Goal: Task Accomplishment & Management: Manage account settings

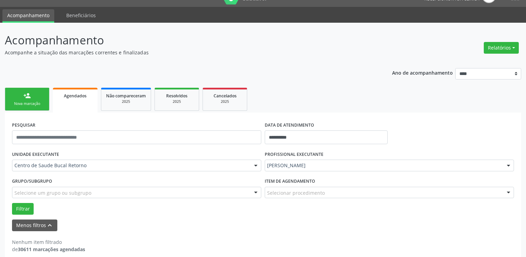
scroll to position [23, 0]
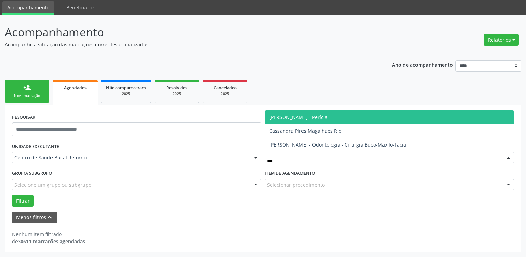
click at [323, 115] on span "[PERSON_NAME] - Perícia" at bounding box center [298, 117] width 58 height 7
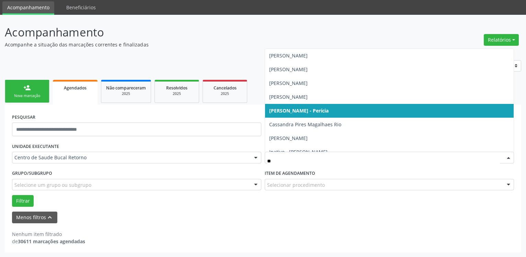
type input "***"
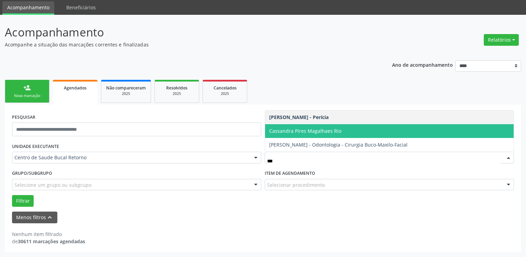
click at [331, 129] on span "Cassandra Pires Magalhaes Rio" at bounding box center [305, 130] width 72 height 7
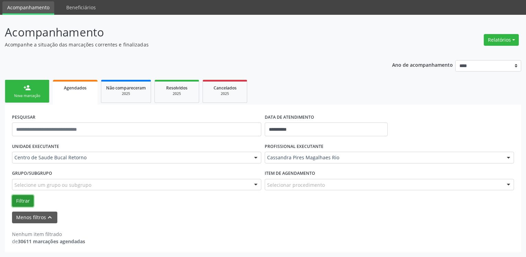
click at [18, 200] on button "Filtrar" at bounding box center [23, 201] width 22 height 12
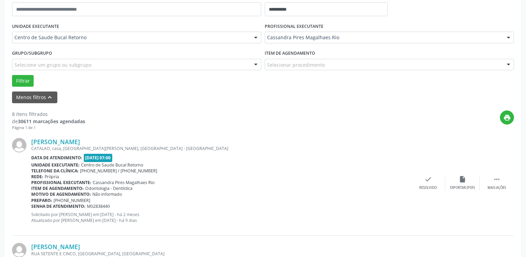
scroll to position [163, 0]
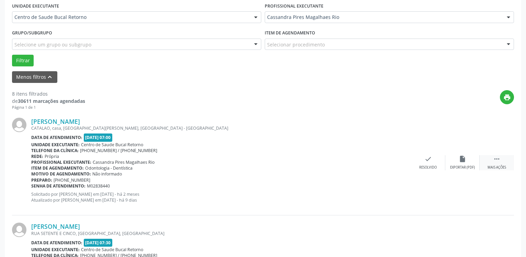
click at [499, 161] on icon "" at bounding box center [497, 159] width 8 height 8
click at [463, 162] on icon "alarm_off" at bounding box center [463, 159] width 8 height 8
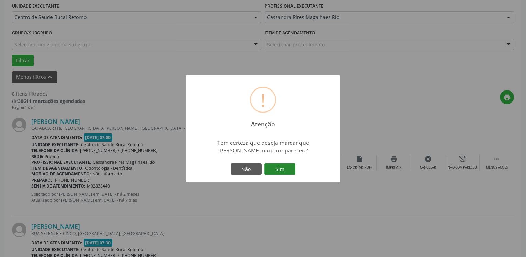
click at [277, 170] on button "Sim" at bounding box center [279, 169] width 31 height 12
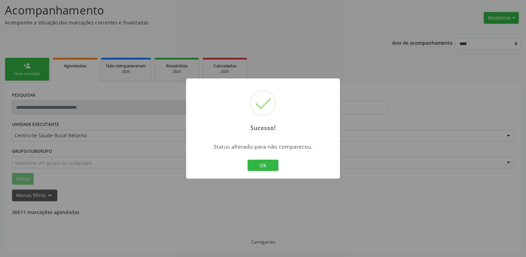
scroll to position [45, 0]
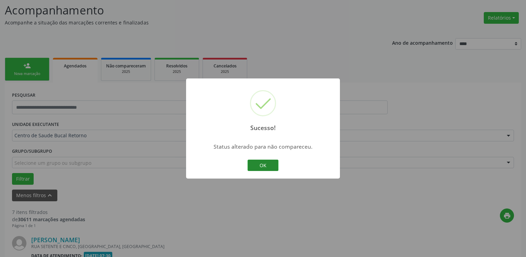
click at [262, 166] on button "OK" at bounding box center [263, 165] width 31 height 12
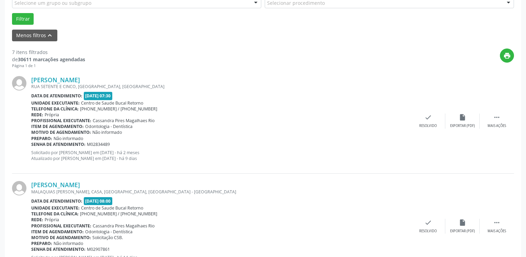
scroll to position [220, 0]
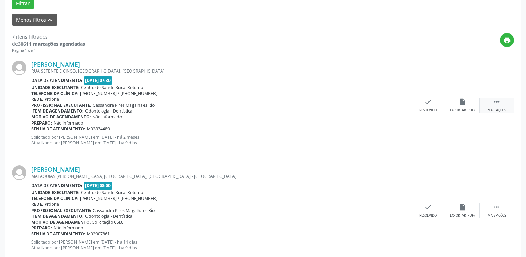
click at [503, 101] on div " Mais ações" at bounding box center [497, 105] width 34 height 15
click at [469, 102] on div "alarm_off Não compareceu" at bounding box center [462, 105] width 34 height 15
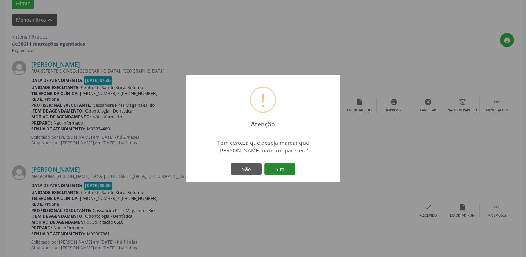
click at [287, 166] on button "Sim" at bounding box center [279, 169] width 31 height 12
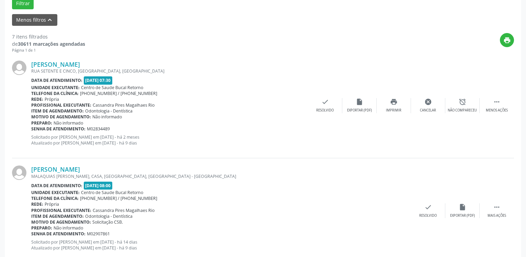
scroll to position [45, 0]
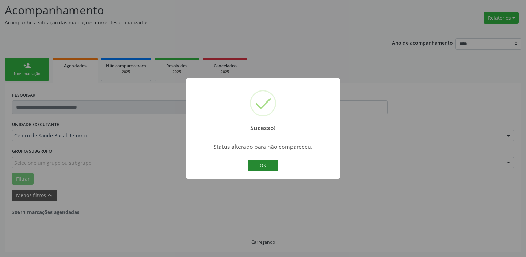
click at [257, 166] on button "OK" at bounding box center [263, 165] width 31 height 12
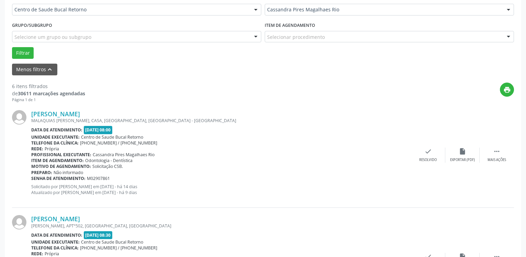
scroll to position [185, 0]
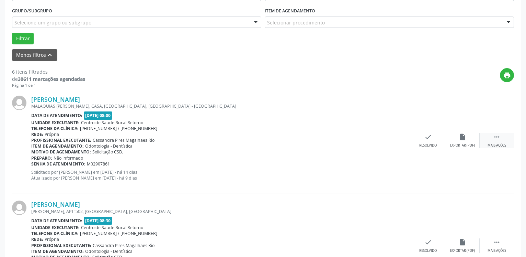
click at [498, 138] on icon "" at bounding box center [497, 137] width 8 height 8
click at [468, 139] on div "alarm_off Não compareceu" at bounding box center [462, 140] width 34 height 15
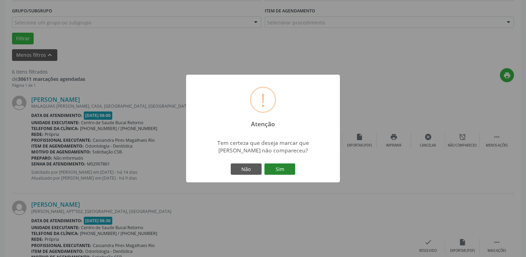
click at [291, 168] on button "Sim" at bounding box center [279, 169] width 31 height 12
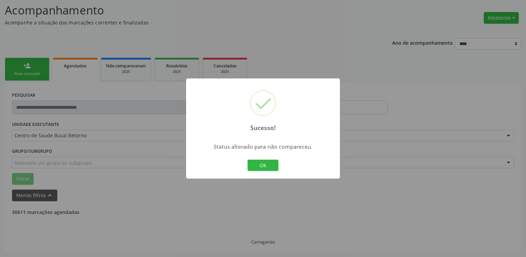
scroll to position [45, 0]
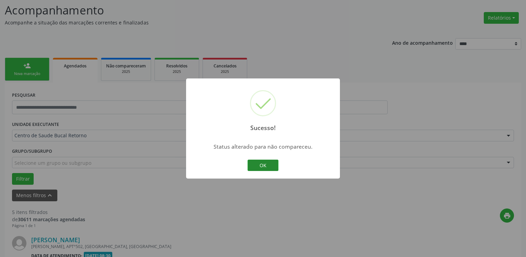
click at [261, 167] on button "OK" at bounding box center [263, 165] width 31 height 12
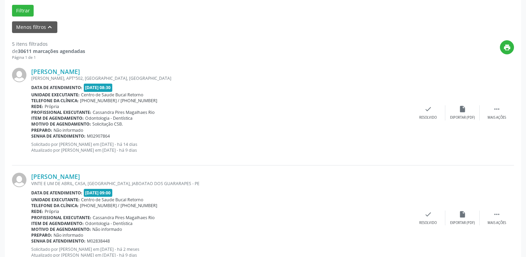
scroll to position [220, 0]
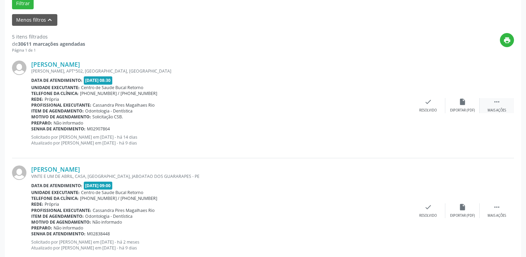
drag, startPoint x: 498, startPoint y: 102, endPoint x: 490, endPoint y: 100, distance: 8.0
click at [498, 101] on icon "" at bounding box center [497, 102] width 8 height 8
click at [465, 104] on icon "alarm_off" at bounding box center [463, 102] width 8 height 8
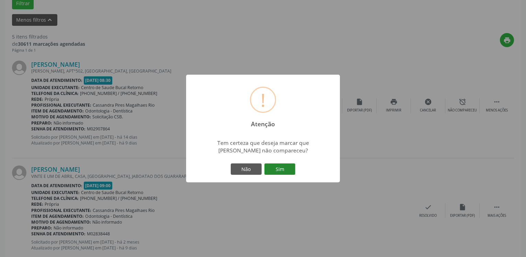
click at [282, 169] on button "Sim" at bounding box center [279, 169] width 31 height 12
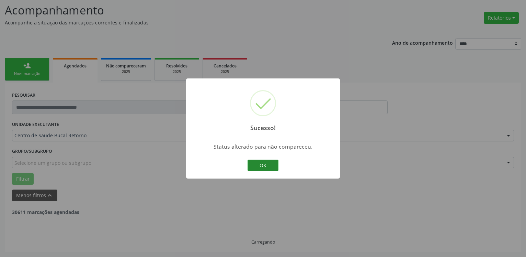
scroll to position [45, 0]
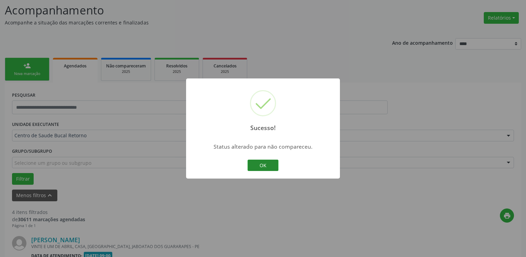
click at [270, 166] on button "OK" at bounding box center [263, 165] width 31 height 12
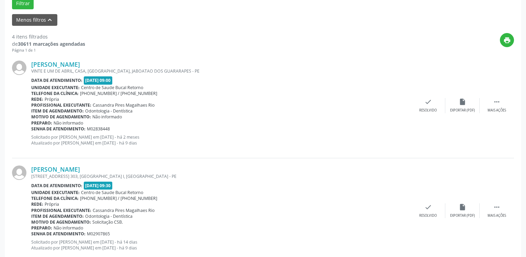
scroll to position [0, 0]
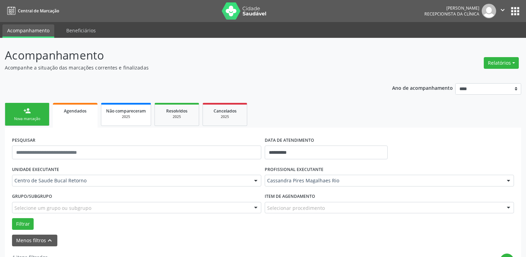
click at [123, 115] on div "2025" at bounding box center [126, 116] width 40 height 5
select select "*"
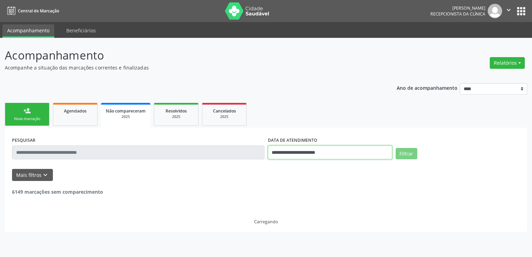
click at [316, 151] on input "**********" at bounding box center [330, 152] width 124 height 14
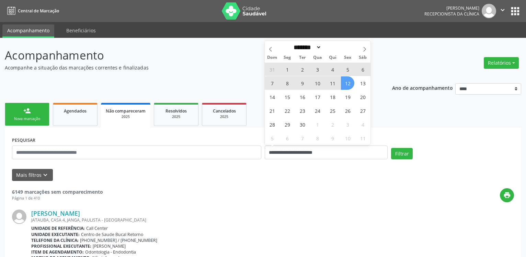
click at [349, 70] on span "5" at bounding box center [347, 69] width 13 height 13
type input "**********"
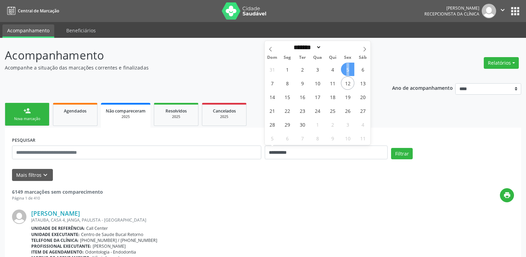
click at [349, 70] on span "5" at bounding box center [347, 69] width 13 height 13
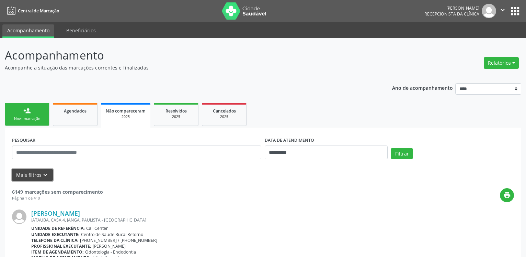
click at [48, 176] on button "Mais filtros keyboard_arrow_down" at bounding box center [32, 175] width 41 height 12
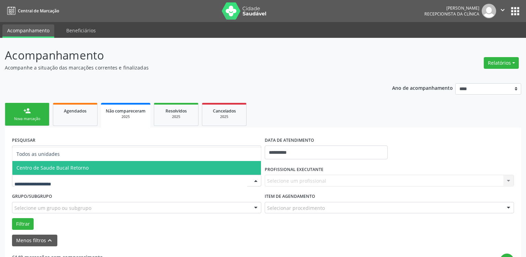
click at [90, 168] on span "Centro de Saude Bucal Retorno" at bounding box center [136, 168] width 249 height 14
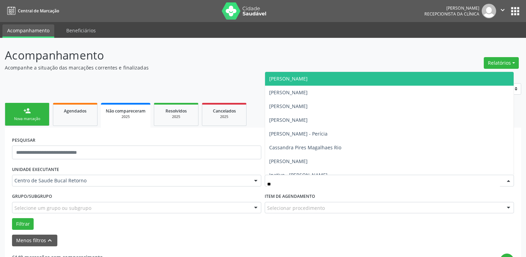
type input "***"
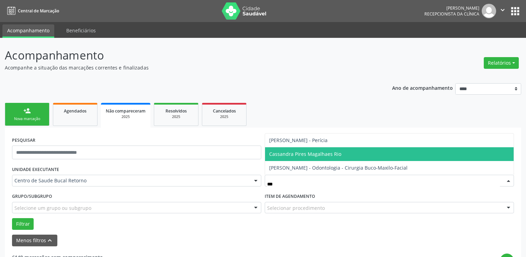
click at [326, 151] on span "Cassandra Pires Magalhaes Rio" at bounding box center [305, 153] width 72 height 7
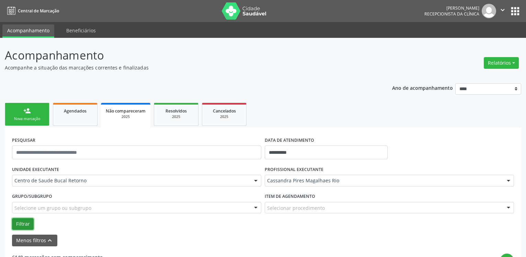
click at [18, 223] on button "Filtrar" at bounding box center [23, 224] width 22 height 12
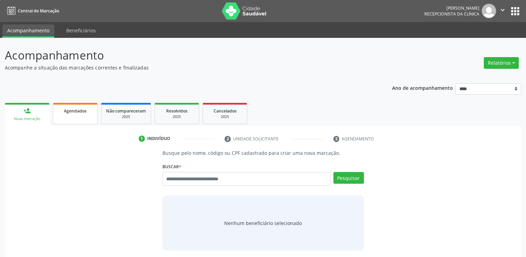
click at [74, 113] on span "Agendados" at bounding box center [75, 111] width 23 height 6
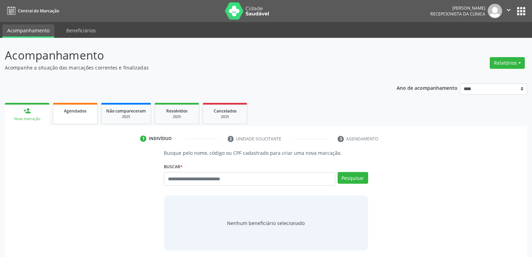
select select "*"
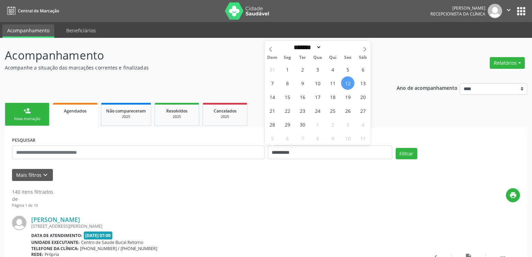
click at [303, 156] on input "**********" at bounding box center [330, 152] width 124 height 14
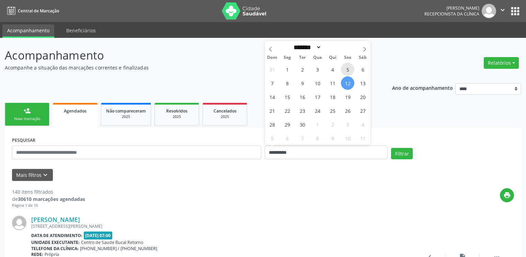
click at [348, 69] on span "5" at bounding box center [347, 69] width 13 height 13
type input "**********"
click at [348, 69] on span "5" at bounding box center [347, 69] width 13 height 13
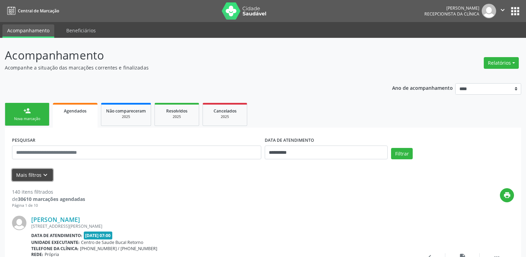
click at [40, 171] on button "Mais filtros keyboard_arrow_down" at bounding box center [32, 175] width 41 height 12
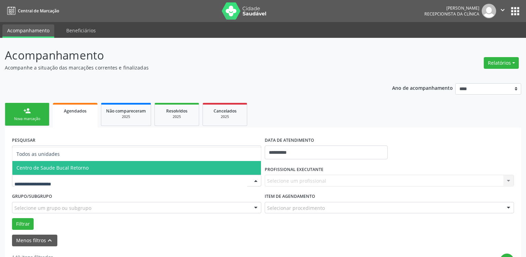
drag, startPoint x: 84, startPoint y: 168, endPoint x: 307, endPoint y: 204, distance: 226.5
click at [84, 168] on span "Centro de Saude Bucal Retorno" at bounding box center [52, 167] width 72 height 7
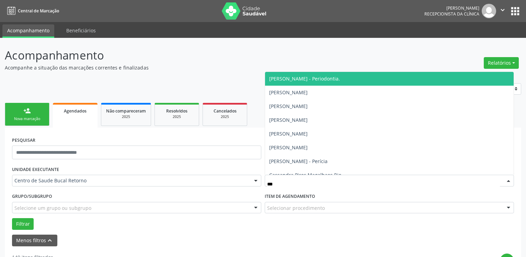
click at [318, 182] on input "***" at bounding box center [383, 184] width 233 height 14
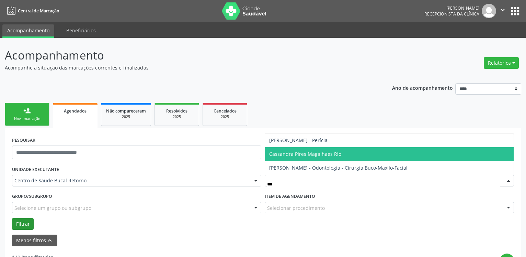
click at [310, 152] on span "Cassandra Pires Magalhaes Rio" at bounding box center [305, 153] width 72 height 7
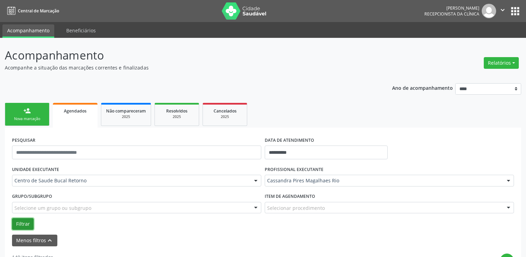
click at [23, 222] on button "Filtrar" at bounding box center [23, 224] width 22 height 12
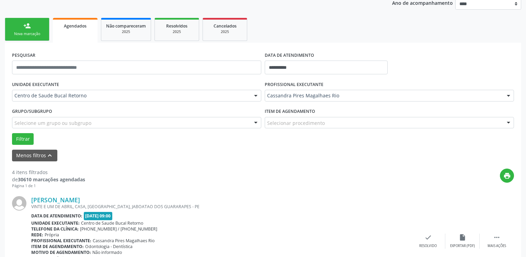
scroll to position [140, 0]
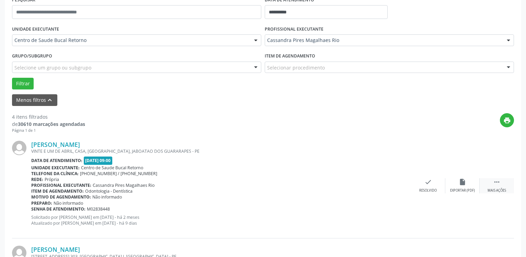
click at [497, 182] on icon "" at bounding box center [497, 182] width 8 height 8
click at [466, 184] on icon "alarm_off" at bounding box center [463, 182] width 8 height 8
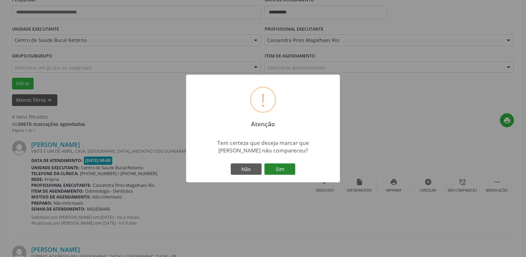
click at [282, 172] on button "Sim" at bounding box center [279, 169] width 31 height 12
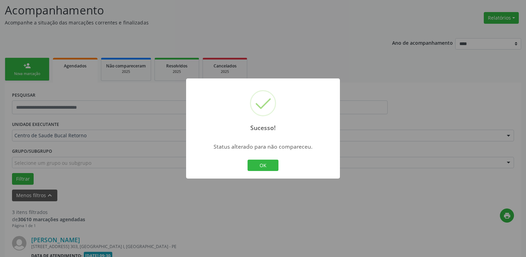
click at [269, 167] on button "OK" at bounding box center [263, 165] width 31 height 12
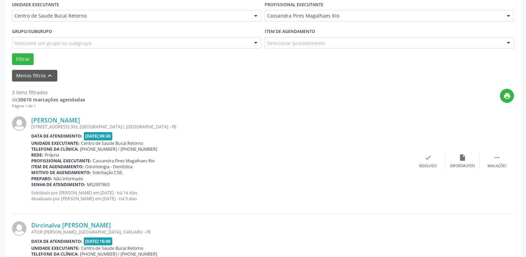
scroll to position [185, 0]
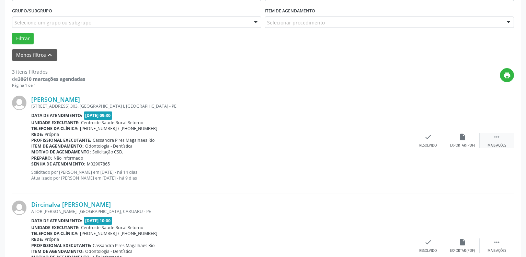
click at [499, 140] on icon "" at bounding box center [497, 137] width 8 height 8
click at [466, 141] on div "alarm_off Não compareceu" at bounding box center [462, 140] width 34 height 15
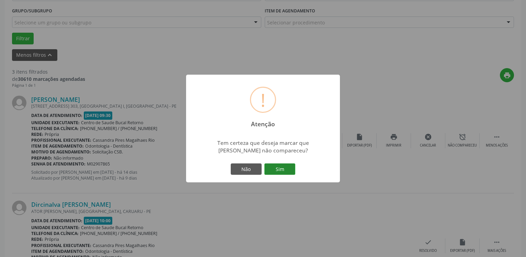
click at [284, 166] on button "Sim" at bounding box center [279, 169] width 31 height 12
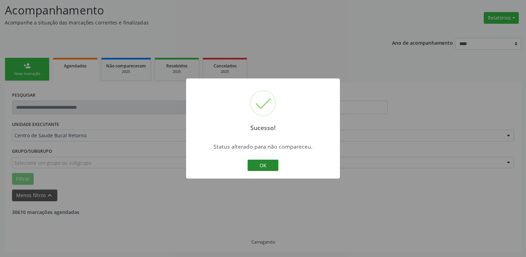
scroll to position [45, 0]
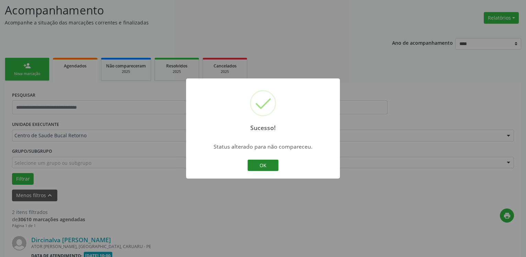
click at [264, 167] on button "OK" at bounding box center [263, 165] width 31 height 12
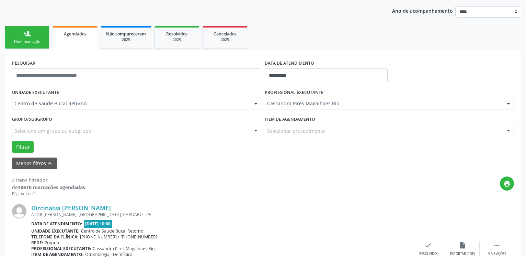
scroll to position [150, 0]
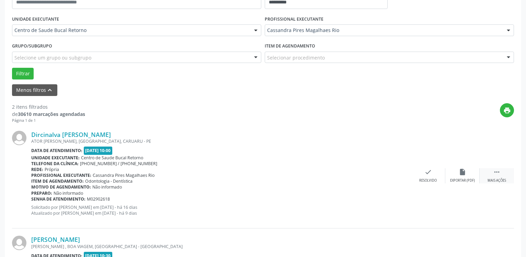
click at [495, 172] on icon "" at bounding box center [497, 172] width 8 height 8
click at [466, 174] on div "alarm_off Não compareceu" at bounding box center [462, 175] width 34 height 15
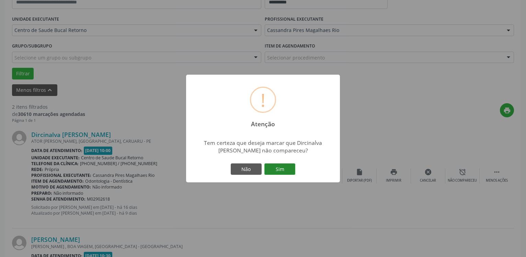
click at [275, 171] on button "Sim" at bounding box center [279, 169] width 31 height 12
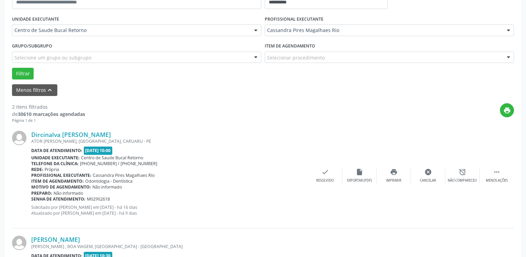
scroll to position [45, 0]
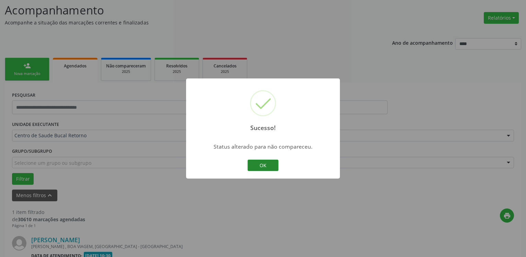
click at [266, 164] on button "OK" at bounding box center [263, 165] width 31 height 12
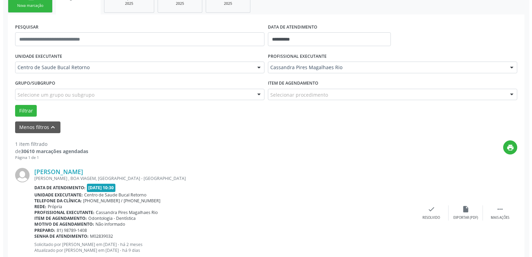
scroll to position [133, 0]
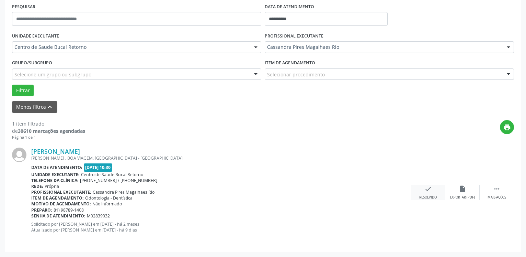
click at [430, 192] on icon "check" at bounding box center [428, 189] width 8 height 8
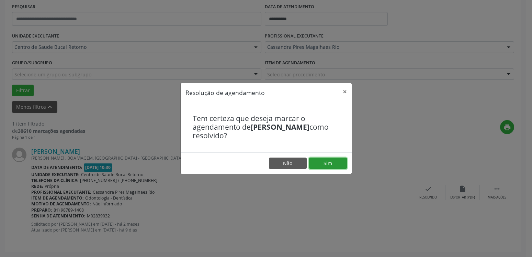
click at [317, 163] on button "Sim" at bounding box center [328, 163] width 38 height 12
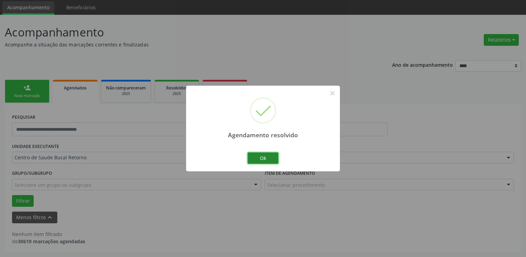
scroll to position [23, 0]
click at [267, 157] on button "Ok" at bounding box center [263, 158] width 31 height 12
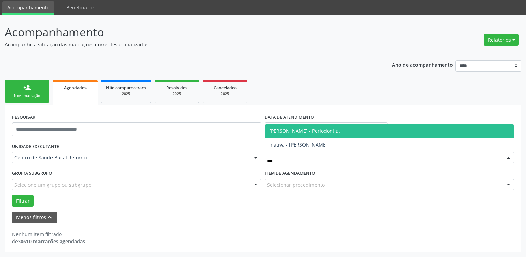
click at [313, 130] on span "[PERSON_NAME] - Periodontia." at bounding box center [304, 130] width 71 height 7
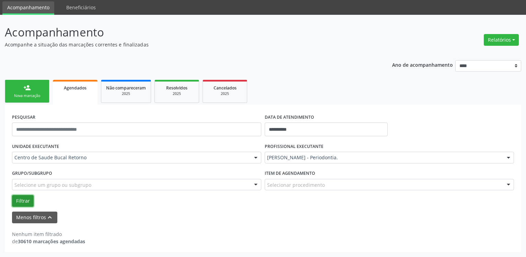
click at [19, 199] on button "Filtrar" at bounding box center [23, 201] width 22 height 12
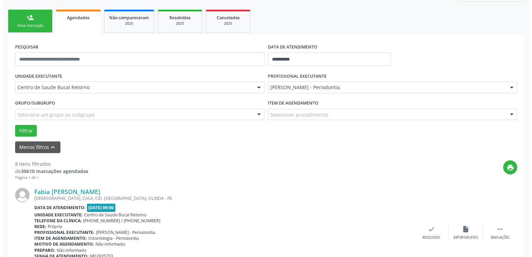
scroll to position [198, 0]
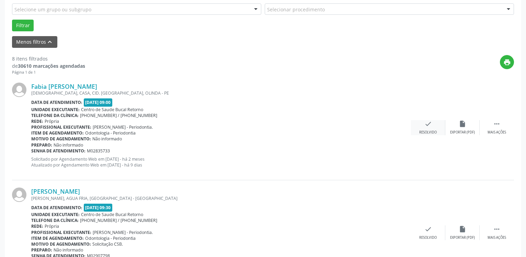
click at [426, 126] on icon "check" at bounding box center [428, 124] width 8 height 8
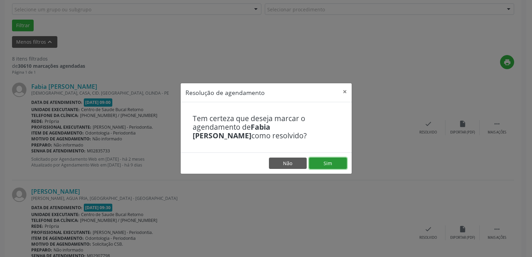
click at [330, 163] on button "Sim" at bounding box center [328, 163] width 38 height 12
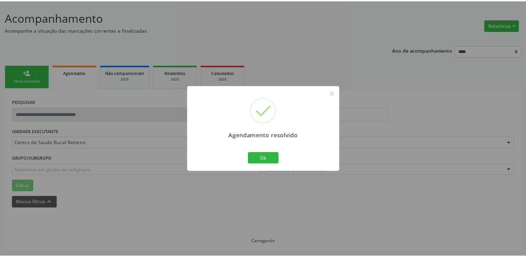
scroll to position [38, 0]
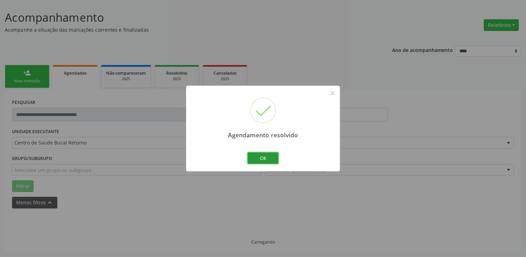
click at [266, 159] on button "Ok" at bounding box center [263, 158] width 31 height 12
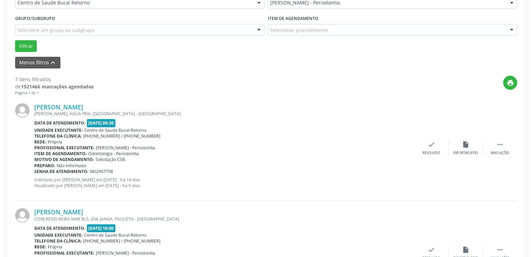
scroll to position [178, 0]
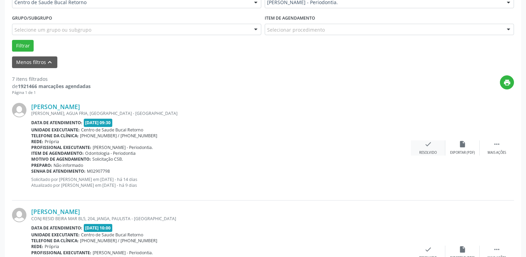
click at [430, 148] on icon "check" at bounding box center [428, 144] width 8 height 8
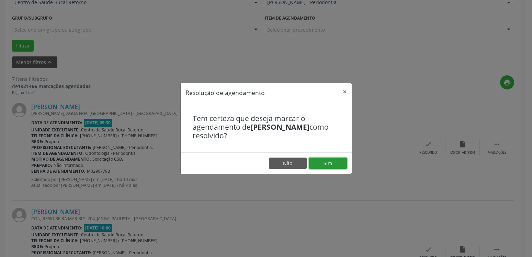
click at [334, 162] on button "Sim" at bounding box center [328, 163] width 38 height 12
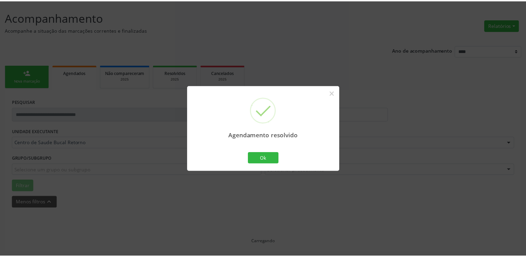
scroll to position [38, 0]
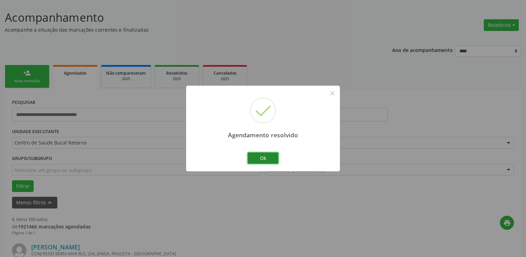
click at [261, 160] on button "Ok" at bounding box center [263, 158] width 31 height 12
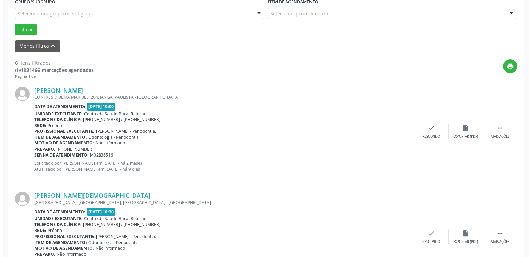
scroll to position [213, 0]
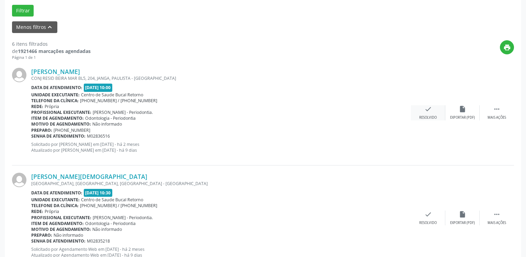
click at [425, 111] on icon "check" at bounding box center [428, 109] width 8 height 8
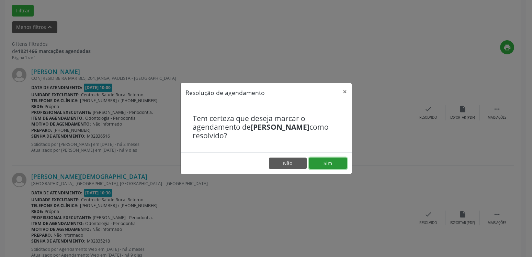
click at [329, 162] on button "Sim" at bounding box center [328, 163] width 38 height 12
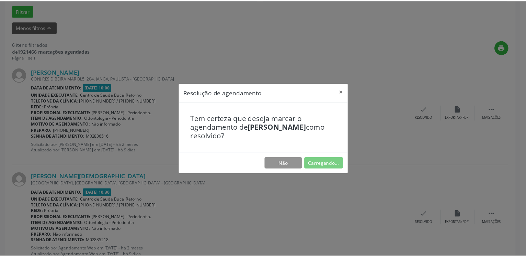
scroll to position [38, 0]
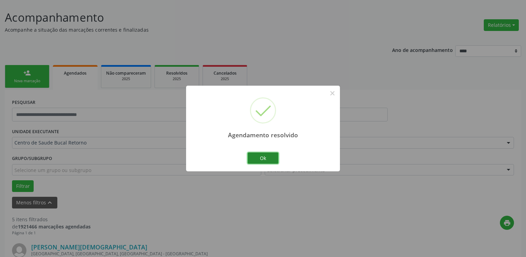
click at [269, 154] on button "Ok" at bounding box center [263, 158] width 31 height 12
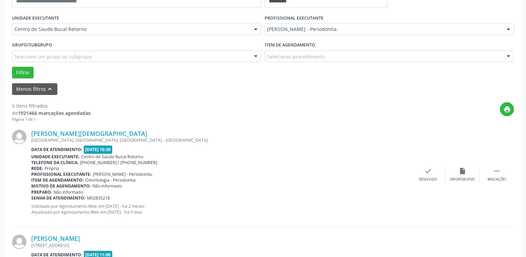
scroll to position [178, 0]
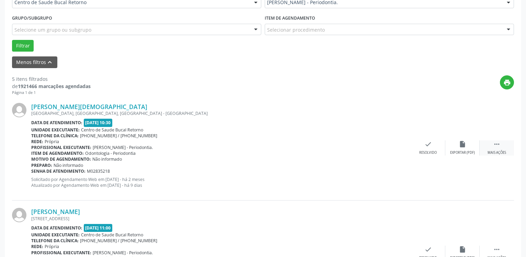
click at [498, 148] on icon "" at bounding box center [497, 144] width 8 height 8
click at [465, 148] on icon "alarm_off" at bounding box center [463, 144] width 8 height 8
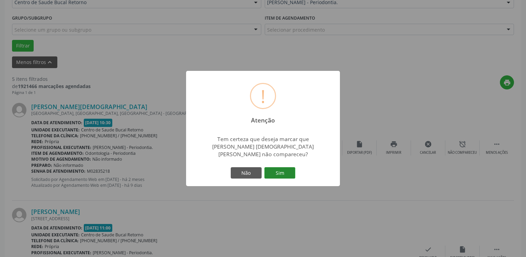
click at [284, 172] on button "Sim" at bounding box center [279, 173] width 31 height 12
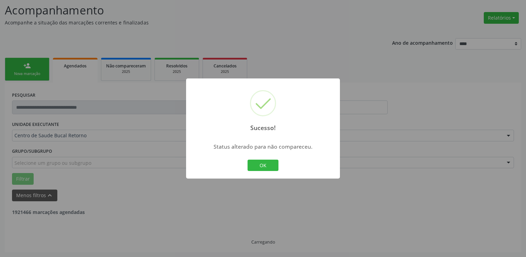
scroll to position [45, 0]
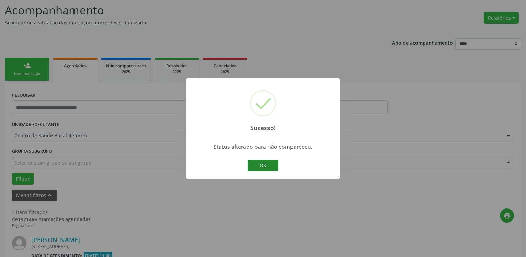
click at [260, 166] on button "OK" at bounding box center [263, 165] width 31 height 12
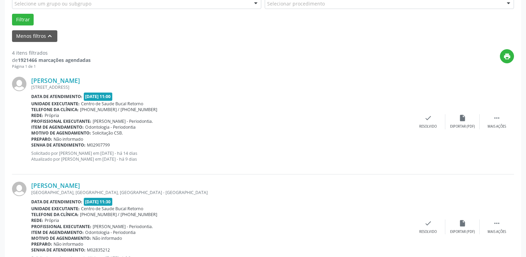
scroll to position [220, 0]
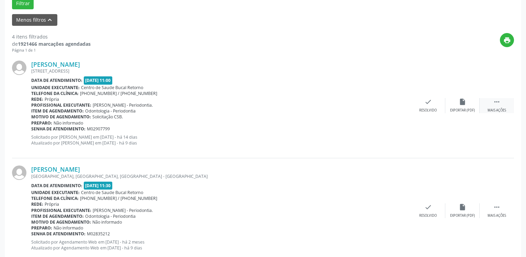
click at [497, 103] on icon "" at bounding box center [497, 102] width 8 height 8
click at [466, 99] on icon "alarm_off" at bounding box center [463, 102] width 8 height 8
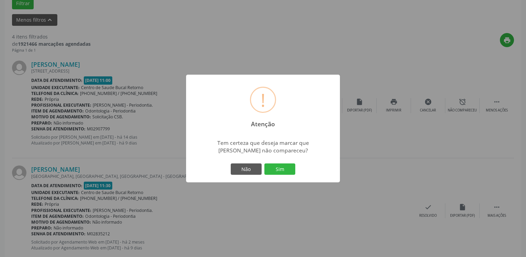
click at [283, 169] on button "Sim" at bounding box center [279, 169] width 31 height 12
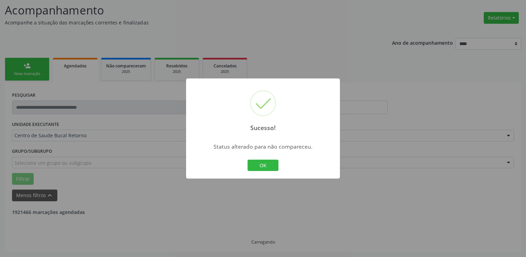
scroll to position [45, 0]
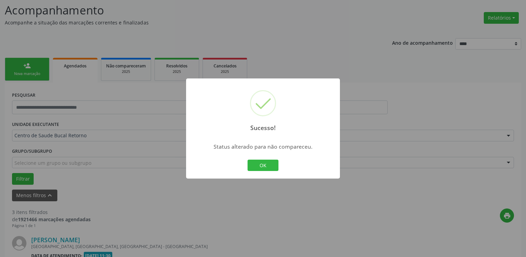
click at [259, 164] on button "OK" at bounding box center [263, 165] width 31 height 12
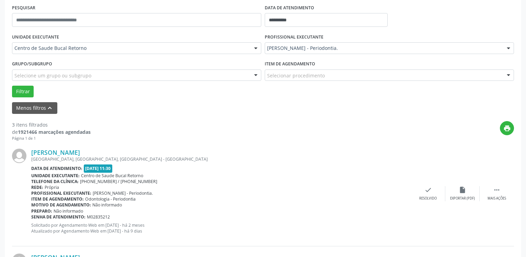
scroll to position [220, 0]
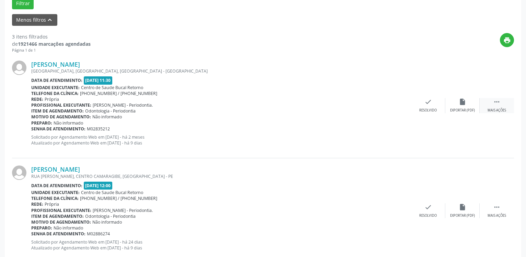
click at [500, 105] on icon "" at bounding box center [497, 102] width 8 height 8
click at [460, 105] on icon "alarm_off" at bounding box center [463, 102] width 8 height 8
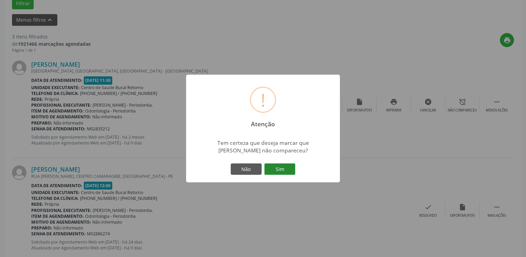
click at [281, 165] on button "Sim" at bounding box center [279, 169] width 31 height 12
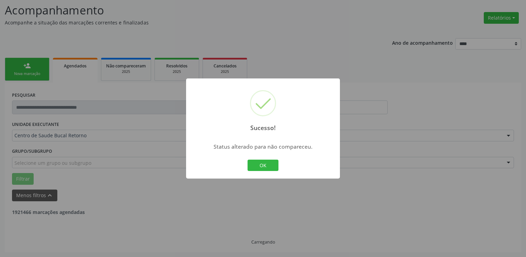
scroll to position [45, 0]
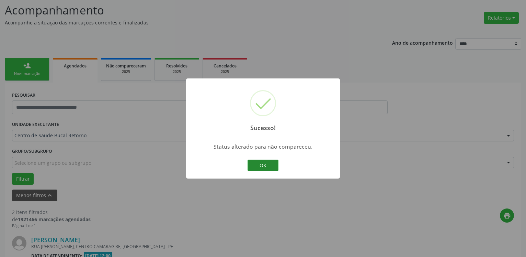
click at [252, 166] on button "OK" at bounding box center [263, 165] width 31 height 12
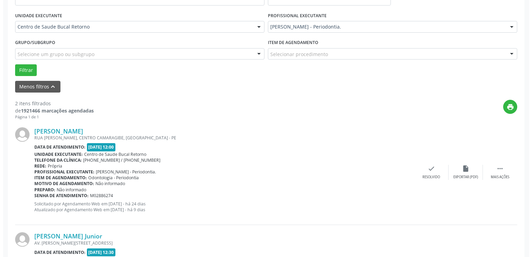
scroll to position [185, 0]
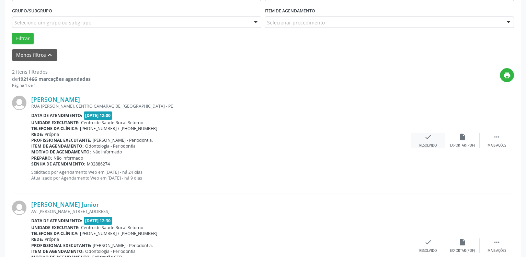
click at [431, 140] on icon "check" at bounding box center [428, 137] width 8 height 8
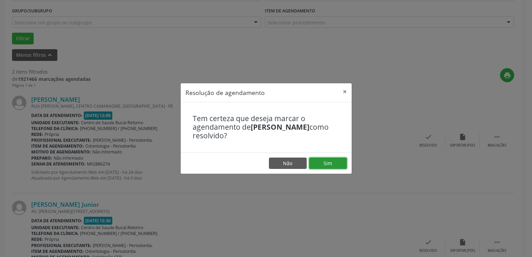
click at [334, 159] on button "Sim" at bounding box center [328, 163] width 38 height 12
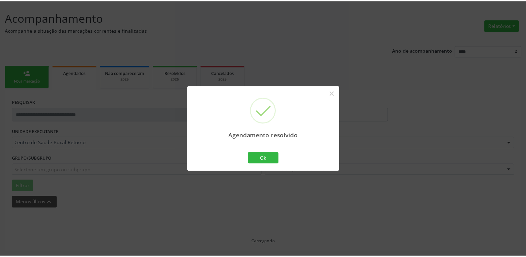
scroll to position [38, 0]
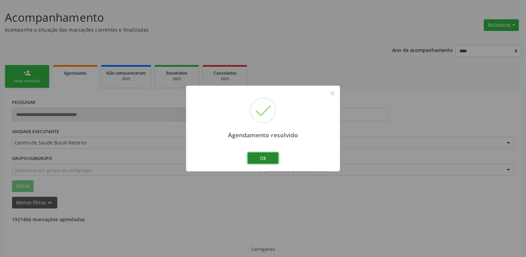
click at [255, 159] on button "Ok" at bounding box center [263, 158] width 31 height 12
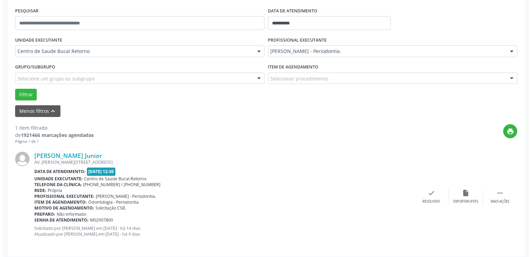
scroll to position [133, 0]
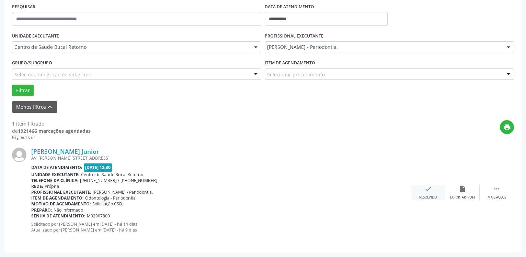
click at [424, 192] on icon "check" at bounding box center [428, 189] width 8 height 8
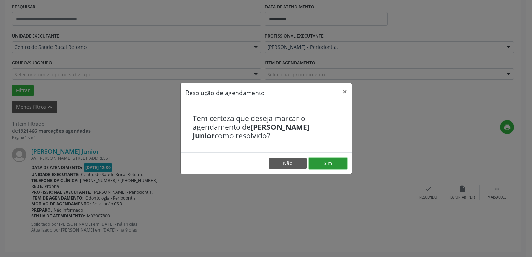
click at [332, 165] on button "Sim" at bounding box center [328, 163] width 38 height 12
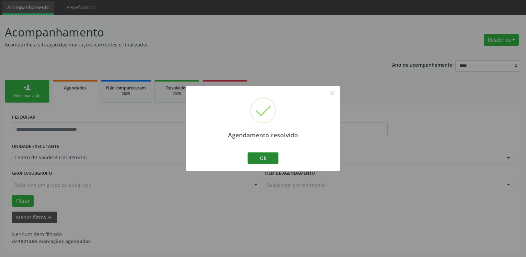
scroll to position [23, 0]
click at [263, 161] on button "Ok" at bounding box center [263, 158] width 31 height 12
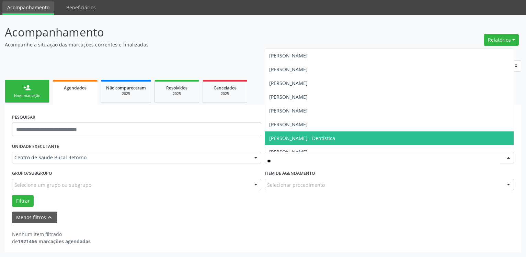
type input "***"
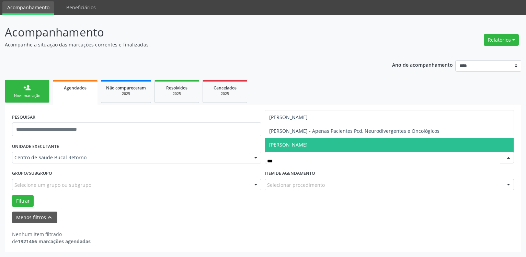
click at [304, 146] on span "[PERSON_NAME]" at bounding box center [288, 144] width 38 height 7
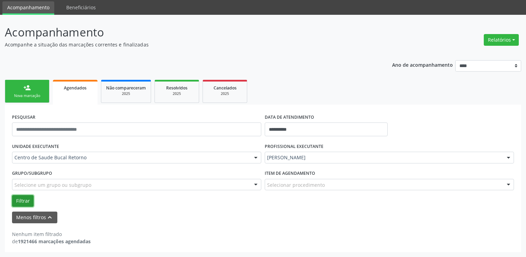
click at [20, 198] on button "Filtrar" at bounding box center [23, 201] width 22 height 12
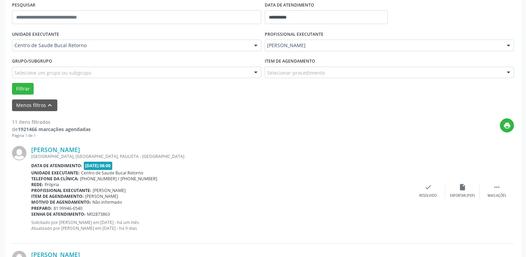
scroll to position [163, 0]
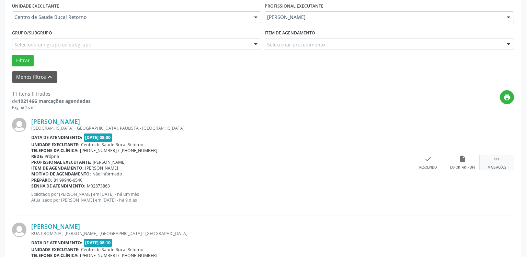
click at [496, 158] on icon "" at bounding box center [497, 159] width 8 height 8
click at [469, 162] on div "alarm_off Não compareceu" at bounding box center [462, 162] width 34 height 15
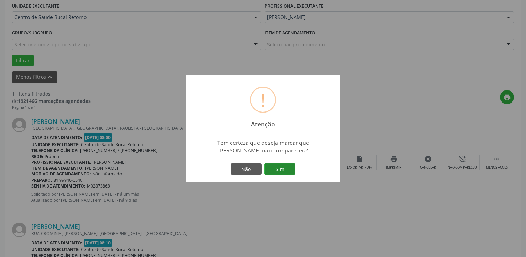
click at [279, 172] on button "Sim" at bounding box center [279, 169] width 31 height 12
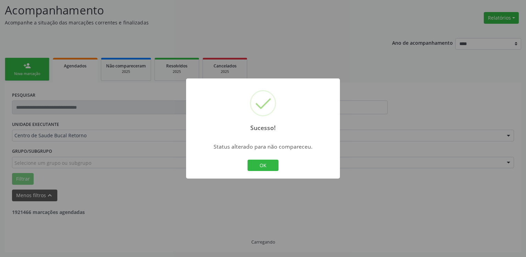
scroll to position [45, 0]
click at [264, 163] on button "OK" at bounding box center [263, 165] width 31 height 12
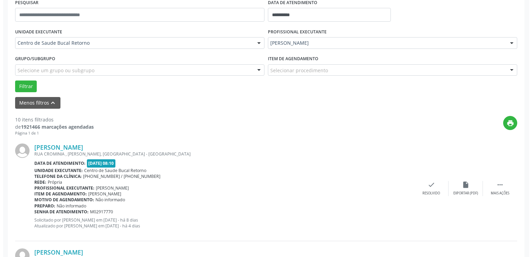
scroll to position [150, 0]
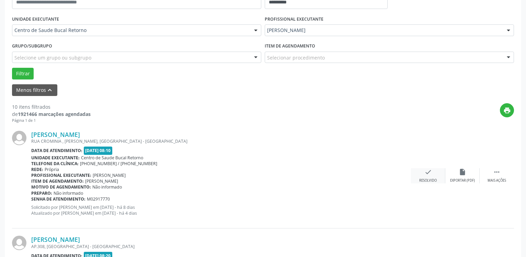
click at [426, 178] on div "check Resolvido" at bounding box center [428, 175] width 34 height 15
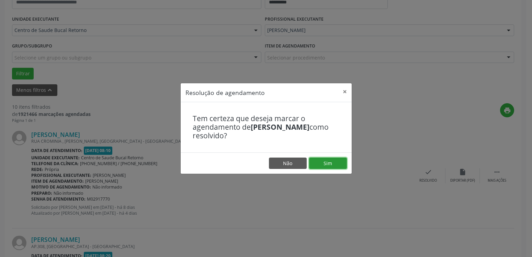
click at [328, 166] on button "Sim" at bounding box center [328, 163] width 38 height 12
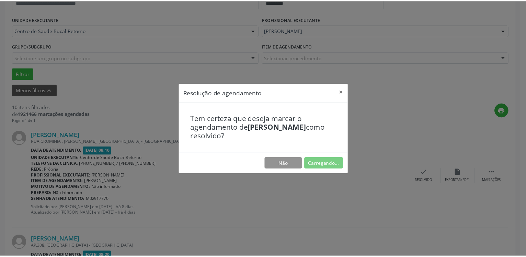
scroll to position [38, 0]
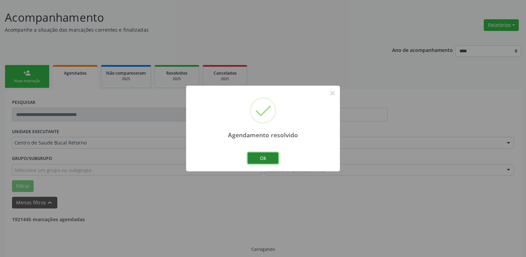
click at [262, 157] on button "Ok" at bounding box center [263, 158] width 31 height 12
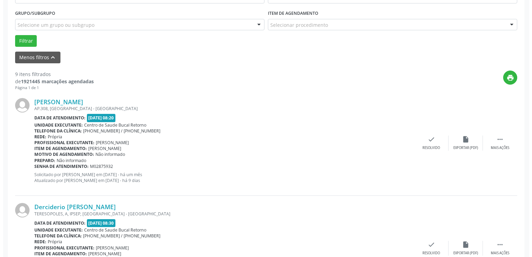
scroll to position [213, 0]
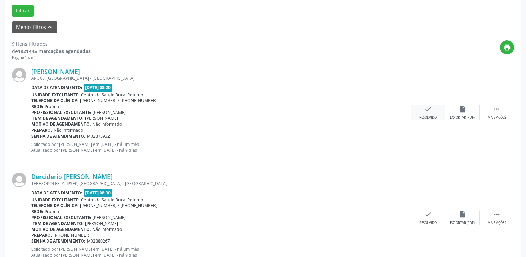
click at [427, 112] on icon "check" at bounding box center [428, 109] width 8 height 8
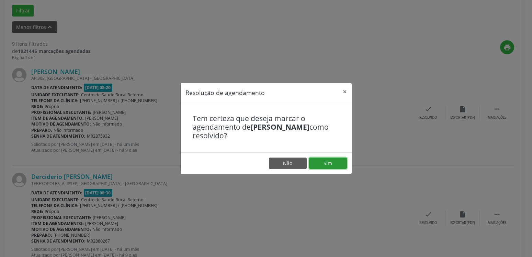
click at [334, 163] on button "Sim" at bounding box center [328, 163] width 38 height 12
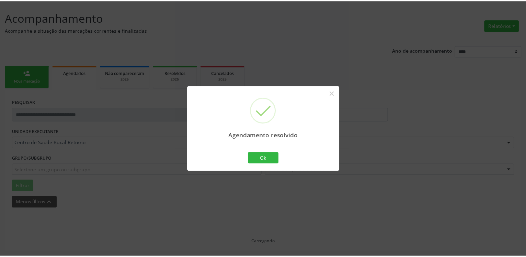
scroll to position [38, 0]
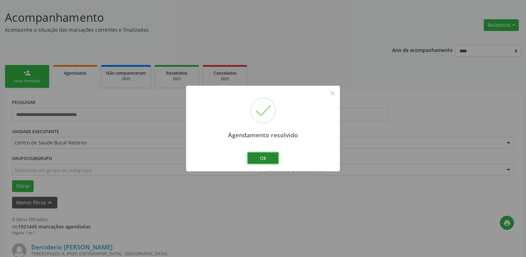
click at [267, 157] on button "Ok" at bounding box center [263, 158] width 31 height 12
click at [267, 157] on div "Agendamento resolvido × Ok Cancel" at bounding box center [263, 128] width 526 height 257
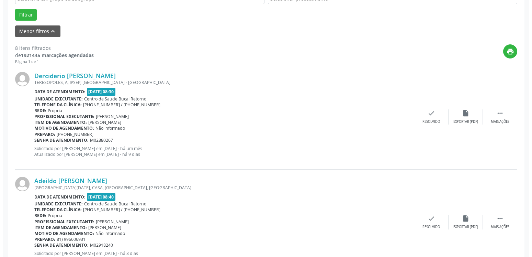
scroll to position [213, 0]
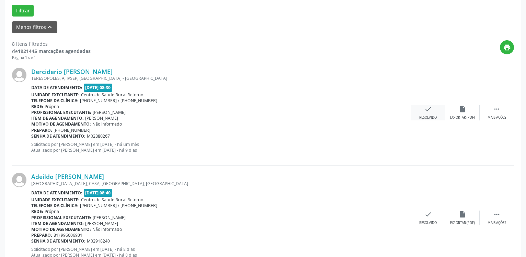
click at [427, 112] on icon "check" at bounding box center [428, 109] width 8 height 8
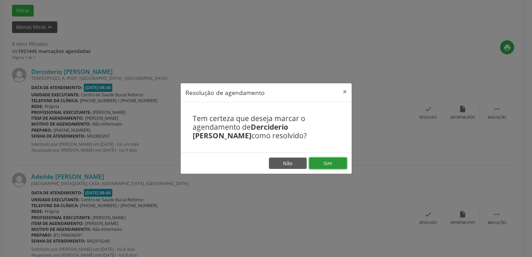
drag, startPoint x: 333, startPoint y: 157, endPoint x: 332, endPoint y: 161, distance: 3.6
click at [333, 158] on button "Sim" at bounding box center [328, 163] width 38 height 12
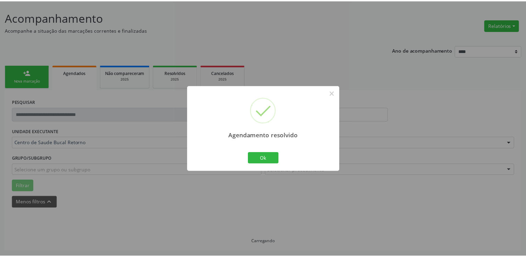
scroll to position [38, 0]
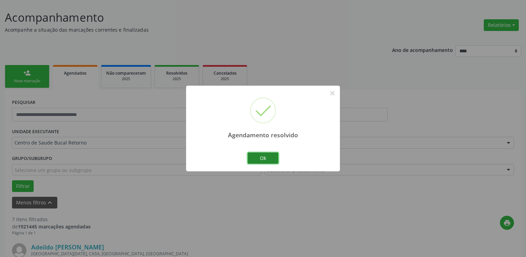
click at [264, 159] on button "Ok" at bounding box center [263, 158] width 31 height 12
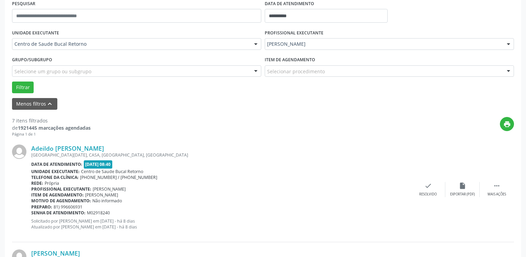
scroll to position [143, 0]
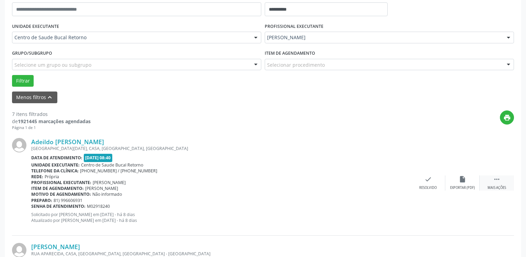
click at [502, 183] on div " Mais ações" at bounding box center [497, 182] width 34 height 15
click at [467, 178] on div "alarm_off Não compareceu" at bounding box center [462, 182] width 34 height 15
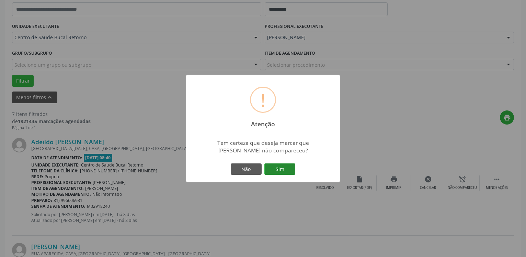
click at [282, 170] on button "Sim" at bounding box center [279, 169] width 31 height 12
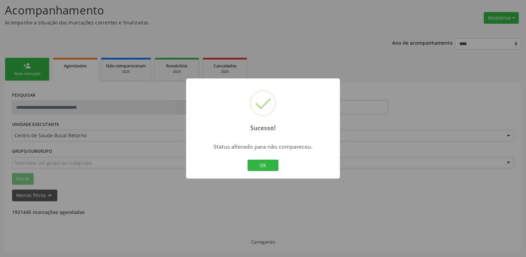
scroll to position [45, 0]
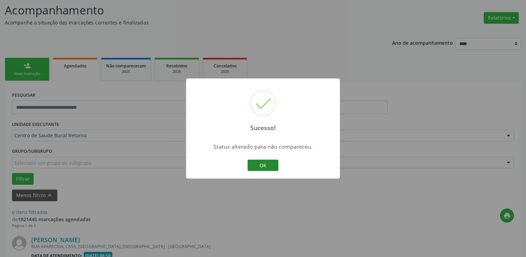
click at [260, 165] on button "OK" at bounding box center [263, 165] width 31 height 12
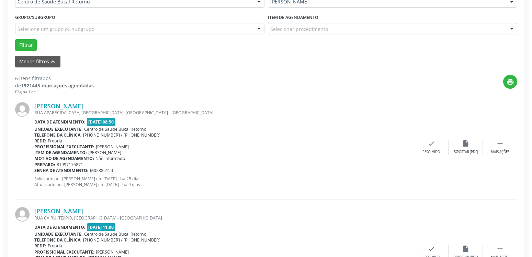
scroll to position [185, 0]
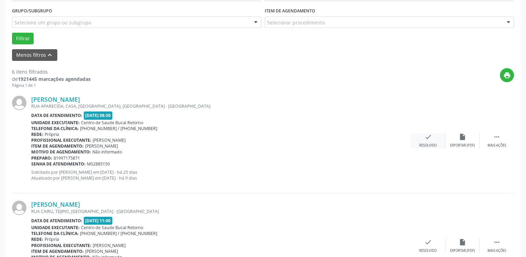
click at [425, 136] on icon "check" at bounding box center [428, 137] width 8 height 8
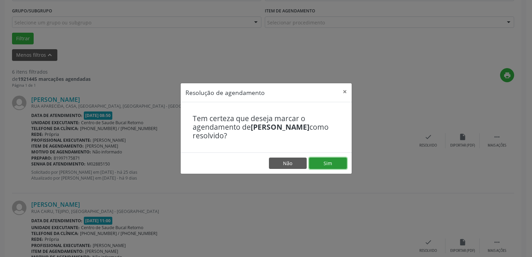
click at [332, 161] on button "Sim" at bounding box center [328, 163] width 38 height 12
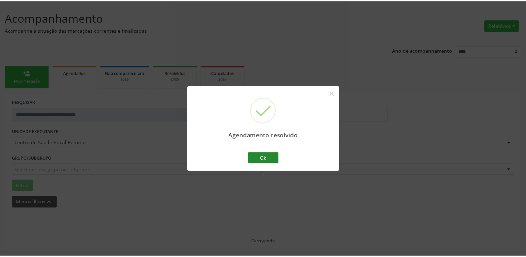
scroll to position [38, 0]
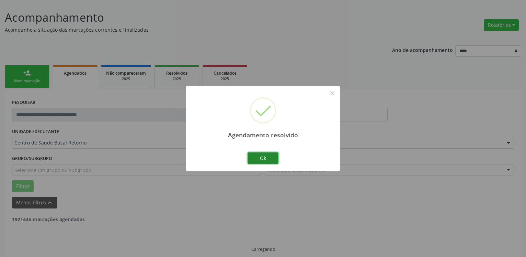
click at [265, 158] on button "Ok" at bounding box center [263, 158] width 31 height 12
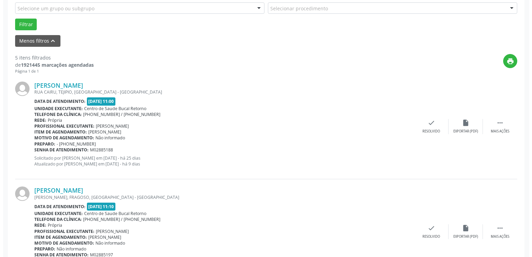
scroll to position [213, 0]
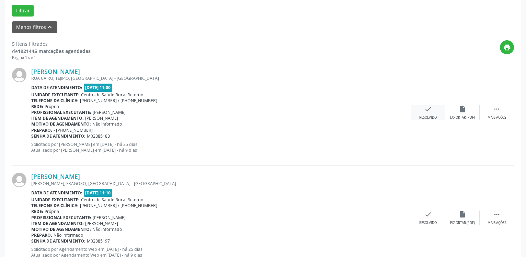
click at [428, 109] on icon "check" at bounding box center [428, 109] width 8 height 8
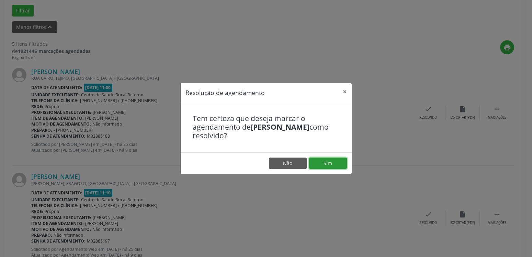
click at [335, 163] on button "Sim" at bounding box center [328, 163] width 38 height 12
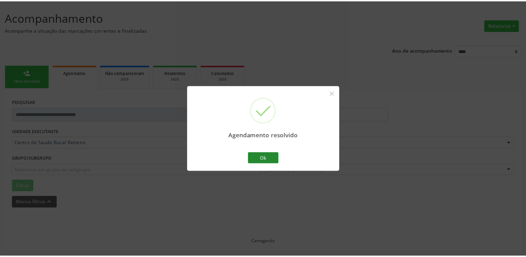
scroll to position [38, 0]
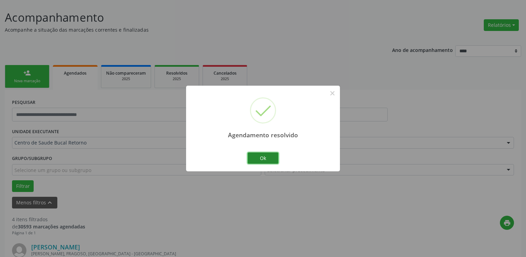
click at [271, 159] on button "Ok" at bounding box center [263, 158] width 31 height 12
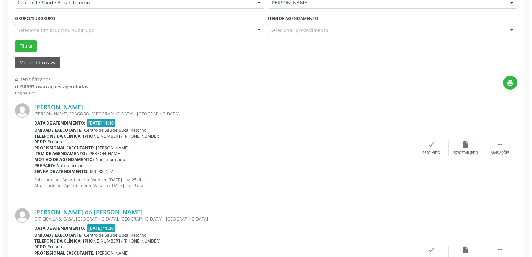
scroll to position [178, 0]
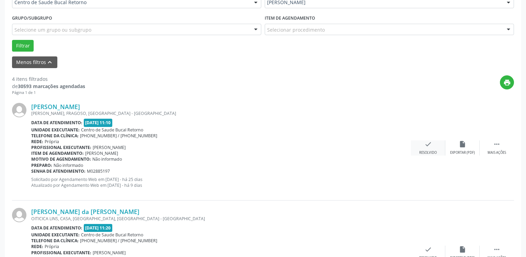
click at [431, 144] on icon "check" at bounding box center [428, 144] width 8 height 8
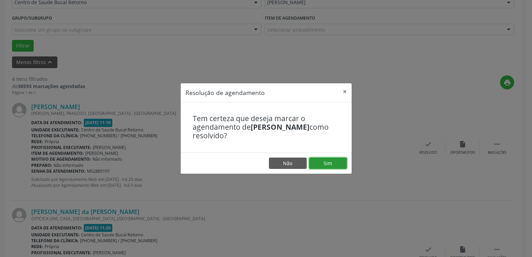
click at [329, 160] on button "Sim" at bounding box center [328, 163] width 38 height 12
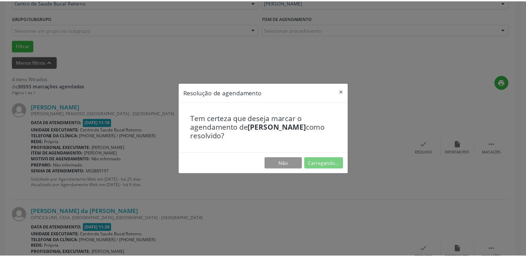
scroll to position [38, 0]
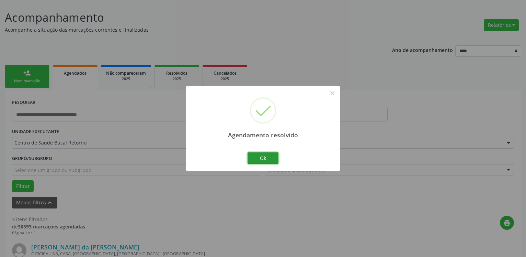
click at [270, 158] on button "Ok" at bounding box center [263, 158] width 31 height 12
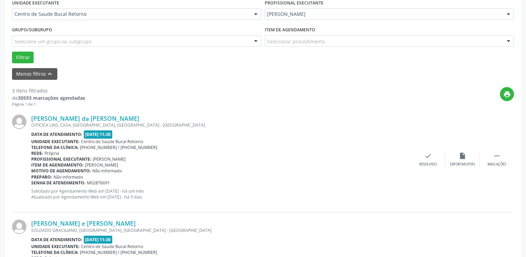
scroll to position [178, 0]
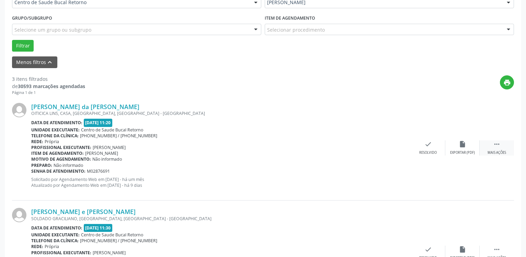
click at [499, 148] on icon "" at bounding box center [497, 144] width 8 height 8
click at [473, 147] on div "alarm_off Não compareceu" at bounding box center [462, 147] width 34 height 15
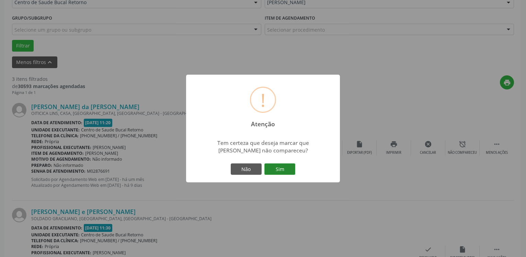
click at [290, 168] on button "Sim" at bounding box center [279, 169] width 31 height 12
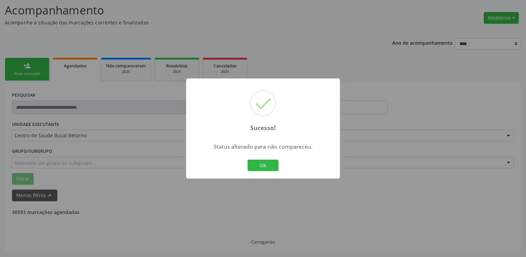
scroll to position [45, 0]
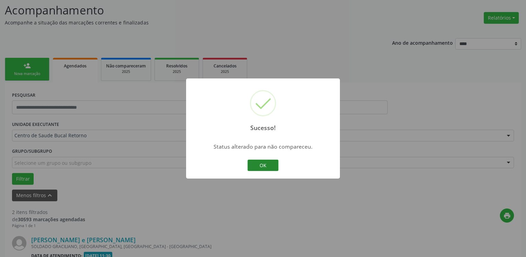
click at [270, 166] on button "OK" at bounding box center [263, 165] width 31 height 12
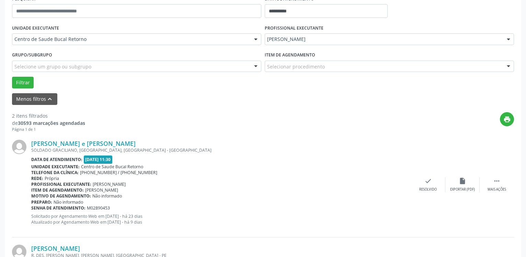
scroll to position [185, 0]
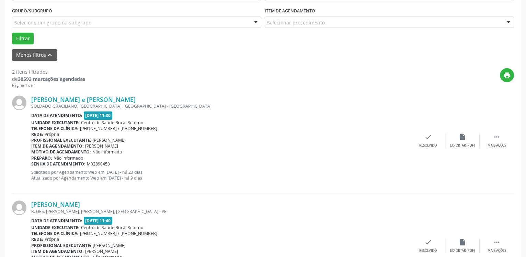
drag, startPoint x: 503, startPoint y: 136, endPoint x: 448, endPoint y: 148, distance: 57.0
click at [502, 136] on div " Mais ações" at bounding box center [497, 140] width 34 height 15
click at [460, 136] on icon "alarm_off" at bounding box center [463, 137] width 8 height 8
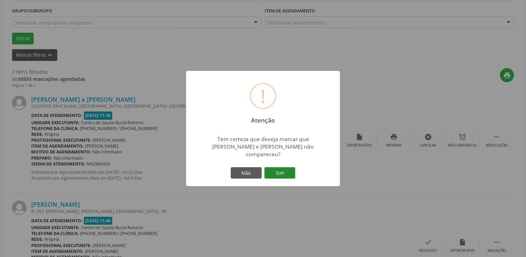
click at [273, 168] on button "Sim" at bounding box center [279, 173] width 31 height 12
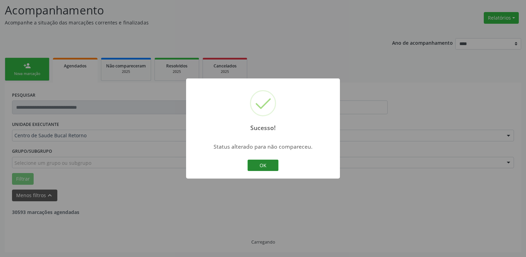
scroll to position [45, 0]
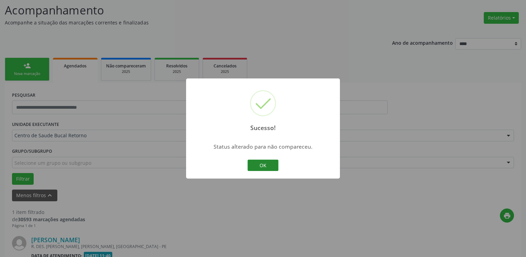
click at [267, 167] on button "OK" at bounding box center [263, 165] width 31 height 12
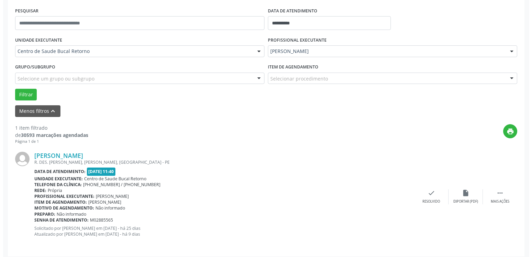
scroll to position [133, 0]
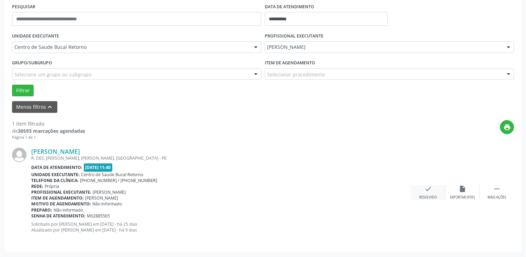
click at [428, 191] on icon "check" at bounding box center [428, 189] width 8 height 8
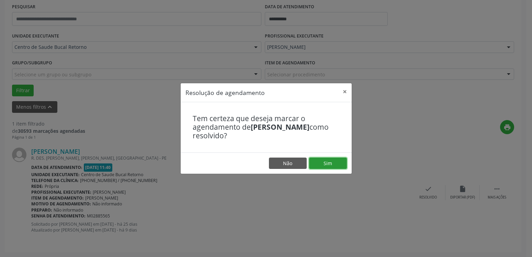
click at [331, 163] on button "Sim" at bounding box center [328, 163] width 38 height 12
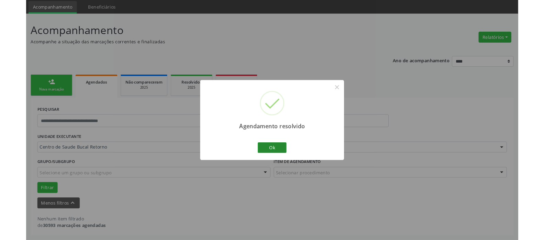
scroll to position [23, 0]
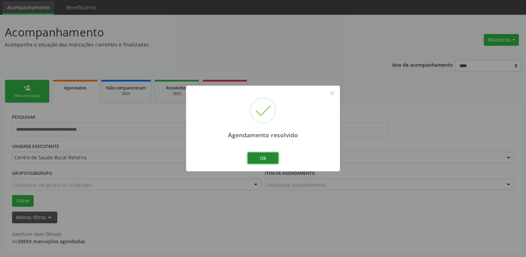
click at [260, 156] on button "Ok" at bounding box center [263, 158] width 31 height 12
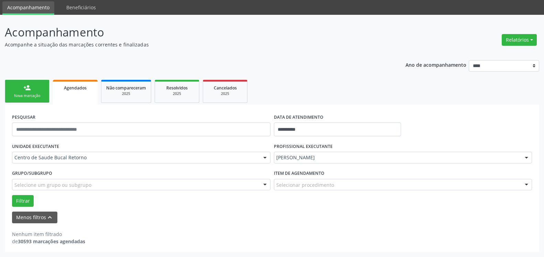
click at [41, 96] on div "Nova marcação" at bounding box center [27, 95] width 34 height 5
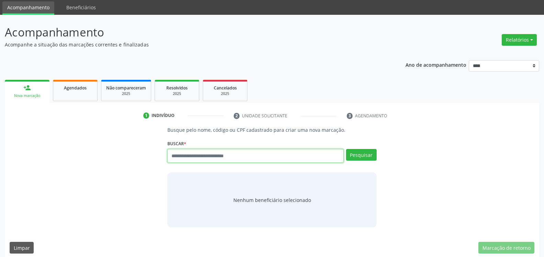
click at [192, 155] on input "text" at bounding box center [255, 156] width 176 height 14
paste input "**********"
type input "**********"
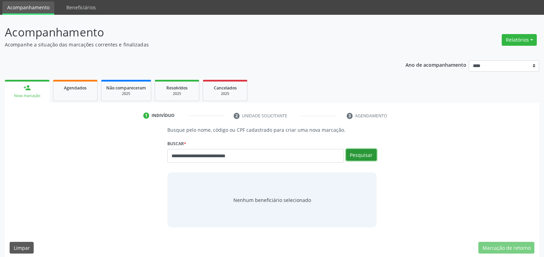
click at [355, 152] on button "Pesquisar" at bounding box center [361, 155] width 31 height 12
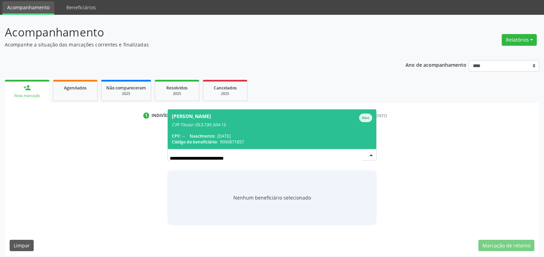
click at [244, 129] on span "Antonio Roberto Barros da Costa Ativo CPF Titular: 053.730.504-15 CPF: -- Nasci…" at bounding box center [272, 128] width 208 height 39
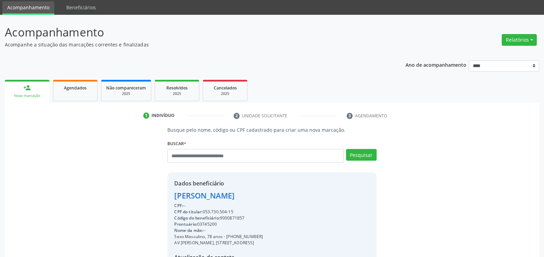
drag, startPoint x: 204, startPoint y: 211, endPoint x: 236, endPoint y: 211, distance: 31.9
click at [236, 211] on div "CPF do titular: 053.730.504-15" at bounding box center [218, 211] width 89 height 6
copy div "053.730.504-15"
click at [518, 42] on button "Relatórios" at bounding box center [518, 40] width 35 height 12
click at [495, 53] on link "Agendamentos" at bounding box center [500, 55] width 74 height 10
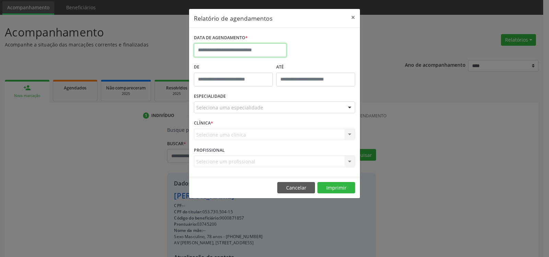
click at [247, 49] on input "text" at bounding box center [240, 50] width 93 height 14
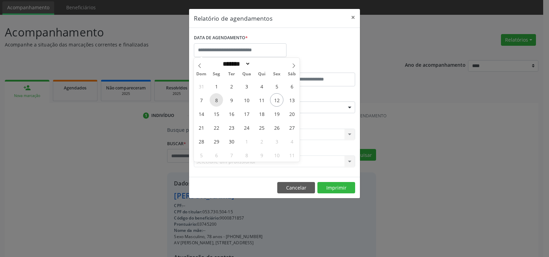
click at [217, 99] on span "8" at bounding box center [216, 99] width 13 height 13
type input "**********"
click at [217, 99] on span "8" at bounding box center [216, 99] width 13 height 13
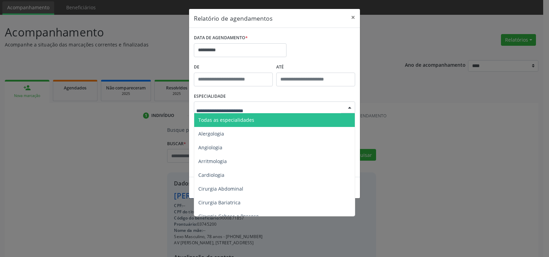
click at [258, 120] on span "Todas as especialidades" at bounding box center [275, 120] width 162 height 14
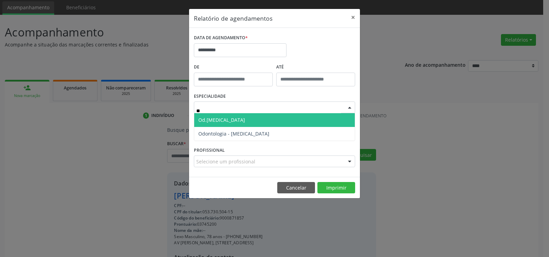
type input "***"
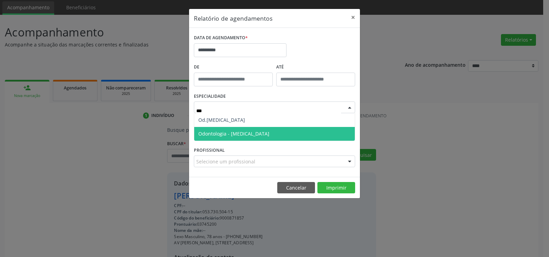
click at [233, 135] on span "Odontologia - Exodontia" at bounding box center [233, 133] width 71 height 7
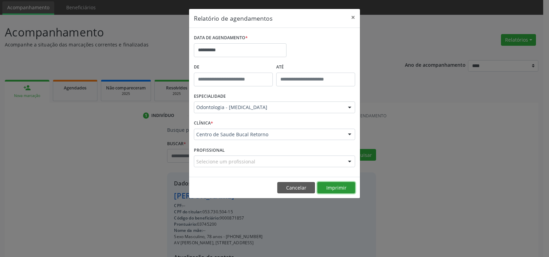
click at [348, 186] on button "Imprimir" at bounding box center [337, 188] width 38 height 12
click at [347, 186] on button "Imprimir" at bounding box center [337, 188] width 38 height 12
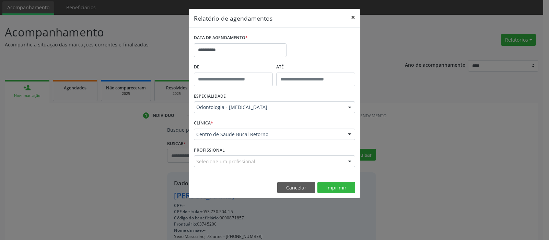
click at [353, 15] on button "×" at bounding box center [354, 17] width 14 height 17
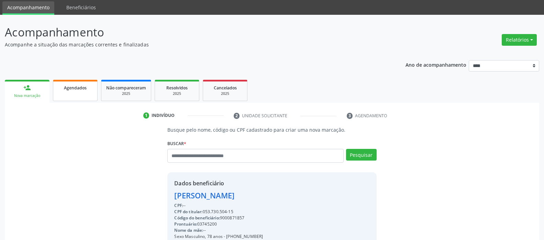
click at [77, 92] on link "Agendados" at bounding box center [75, 90] width 45 height 21
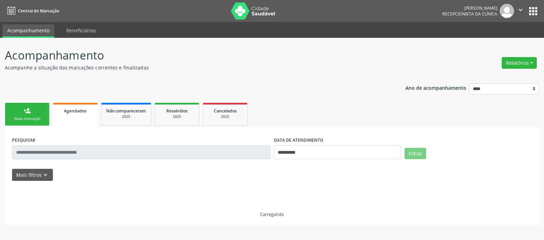
scroll to position [0, 0]
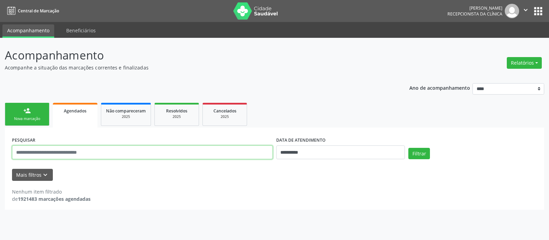
click at [179, 156] on input "text" at bounding box center [142, 152] width 261 height 14
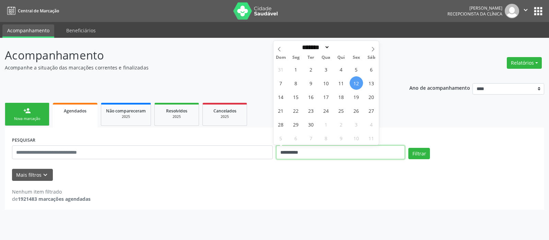
drag, startPoint x: 296, startPoint y: 149, endPoint x: 238, endPoint y: 150, distance: 58.7
click at [276, 150] on input "**********" at bounding box center [340, 152] width 129 height 14
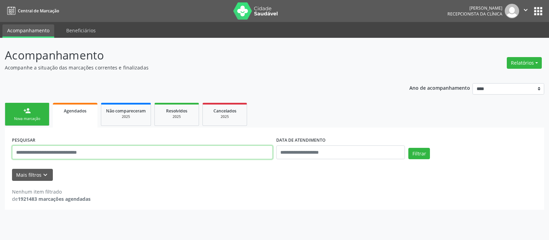
click at [238, 150] on input "text" at bounding box center [142, 152] width 261 height 14
type input "**********"
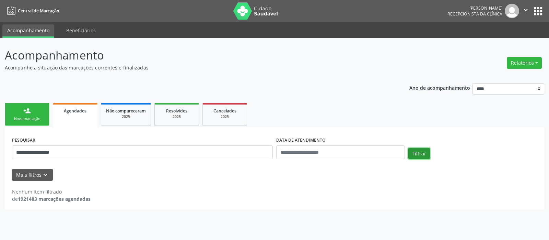
click at [416, 155] on button "Filtrar" at bounding box center [420, 154] width 22 height 12
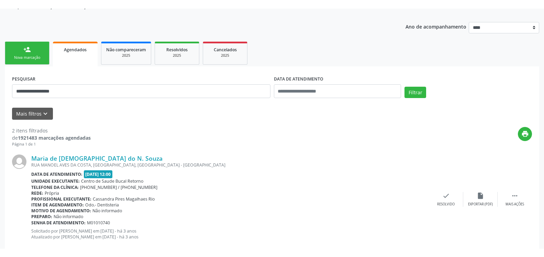
scroll to position [33, 0]
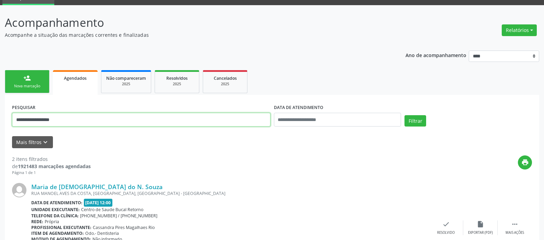
drag, startPoint x: 89, startPoint y: 122, endPoint x: 0, endPoint y: 134, distance: 89.3
click at [12, 126] on input "**********" at bounding box center [141, 120] width 258 height 14
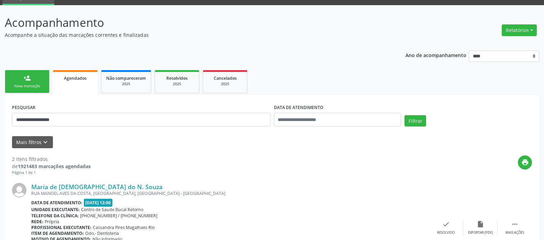
click at [25, 84] on div "Nova marcação" at bounding box center [27, 85] width 34 height 5
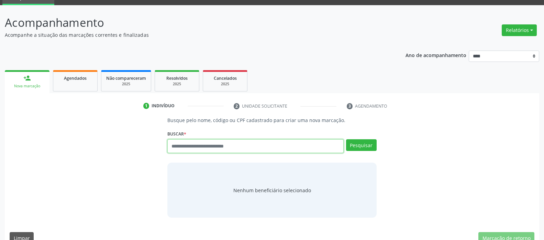
click at [218, 146] on input "text" at bounding box center [255, 146] width 176 height 14
paste input "**********"
type input "**********"
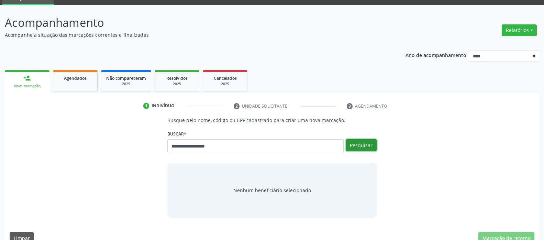
click at [359, 146] on button "Pesquisar" at bounding box center [361, 145] width 31 height 12
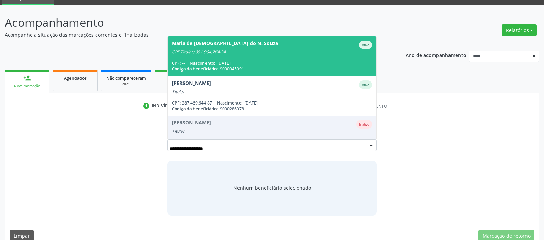
click at [259, 57] on span "Maria de Jesus do N. Souza Ativo CPF Titular: 051.964.264-34 CPF: -- Nascimento…" at bounding box center [272, 55] width 208 height 39
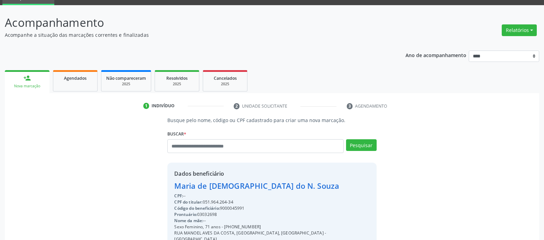
click at [220, 201] on div "CPF do titular: 051.964.264-34" at bounding box center [271, 202] width 195 height 6
drag, startPoint x: 204, startPoint y: 201, endPoint x: 235, endPoint y: 201, distance: 30.9
click at [235, 201] on div "CPF do titular: 051.964.264-34" at bounding box center [271, 202] width 195 height 6
copy div "051.964.264-34"
click at [519, 30] on button "Relatórios" at bounding box center [518, 30] width 35 height 12
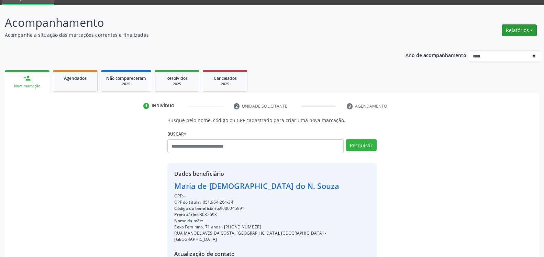
click at [509, 32] on button "Relatórios" at bounding box center [518, 30] width 35 height 12
click at [493, 45] on link "Agendamentos" at bounding box center [500, 45] width 74 height 10
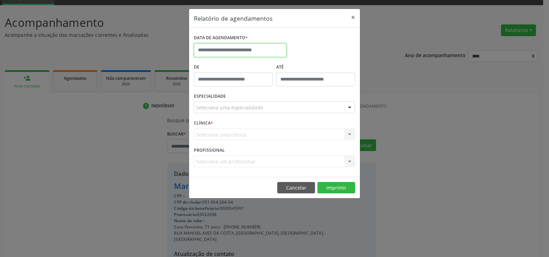
click at [221, 48] on input "text" at bounding box center [240, 50] width 93 height 14
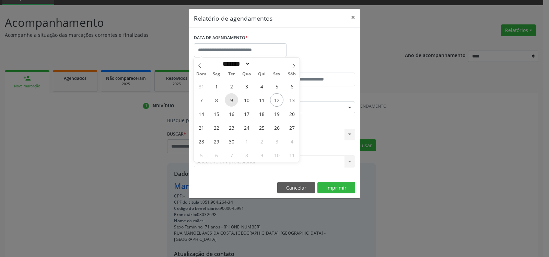
click at [234, 98] on span "9" at bounding box center [231, 99] width 13 height 13
type input "**********"
click at [234, 98] on span "9" at bounding box center [231, 99] width 13 height 13
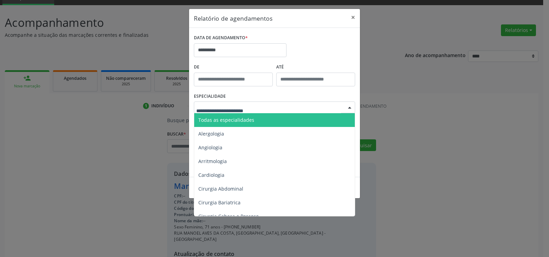
click at [257, 121] on span "Todas as especialidades" at bounding box center [275, 120] width 162 height 14
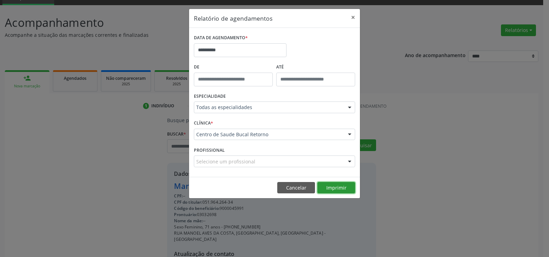
click at [342, 187] on button "Imprimir" at bounding box center [337, 188] width 38 height 12
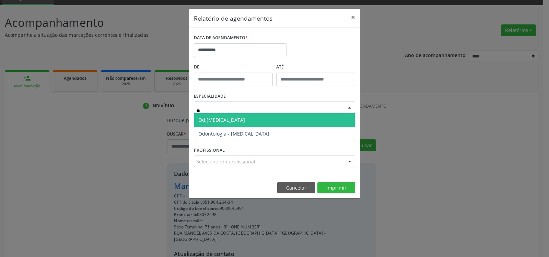
type input "***"
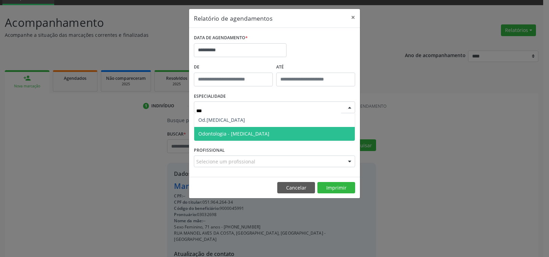
click at [240, 131] on span "Odontologia - Exodontia" at bounding box center [233, 133] width 71 height 7
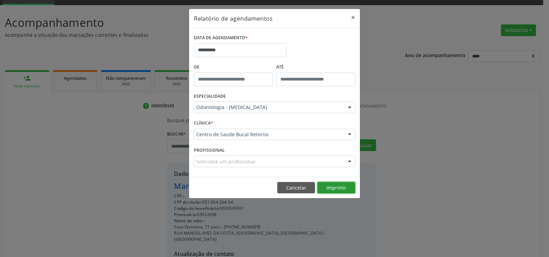
click at [338, 190] on button "Imprimir" at bounding box center [337, 188] width 38 height 12
click at [353, 16] on button "×" at bounding box center [354, 17] width 14 height 17
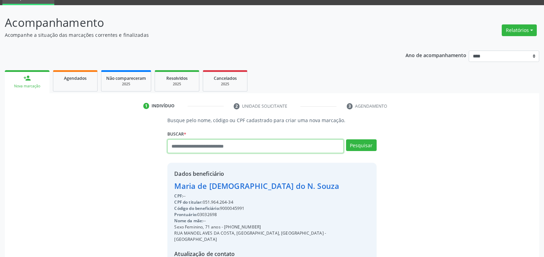
click at [235, 143] on input "text" at bounding box center [255, 146] width 176 height 14
paste input "**********"
type input "**********"
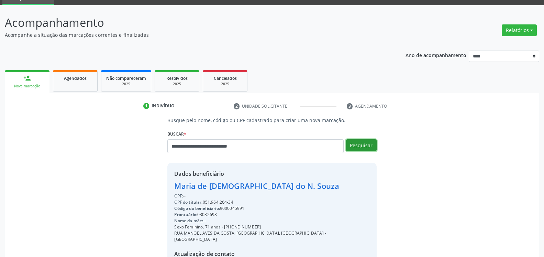
click at [360, 146] on button "Pesquisar" at bounding box center [361, 145] width 31 height 12
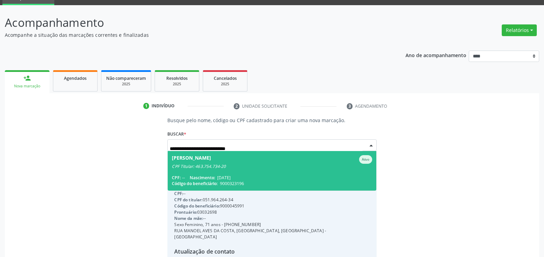
click at [211, 160] on div "Bruno Henrique Ferreira da Silva" at bounding box center [191, 159] width 39 height 9
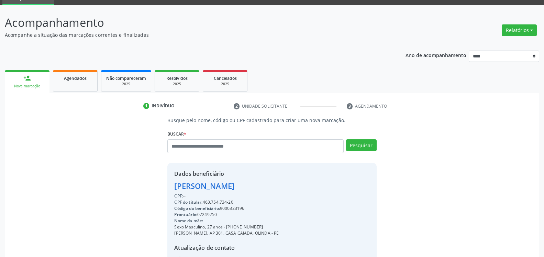
drag, startPoint x: 204, startPoint y: 202, endPoint x: 236, endPoint y: 200, distance: 32.0
click at [236, 200] on div "CPF do titular: 463.754.734-20" at bounding box center [226, 202] width 104 height 6
copy div "463.754.734-20"
drag, startPoint x: 518, startPoint y: 28, endPoint x: 499, endPoint y: 47, distance: 26.7
click at [512, 34] on button "Relatórios" at bounding box center [518, 30] width 35 height 12
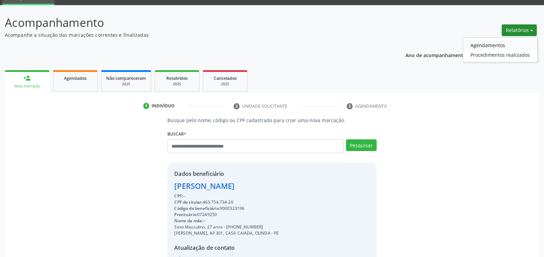
click at [495, 48] on link "Agendamentos" at bounding box center [500, 45] width 74 height 10
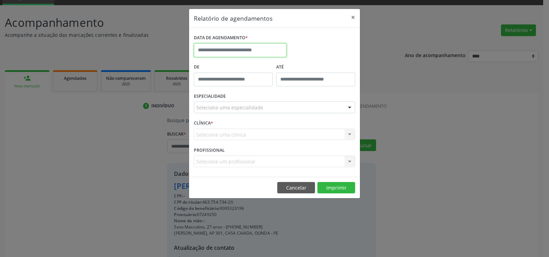
click at [242, 46] on input "text" at bounding box center [240, 50] width 93 height 14
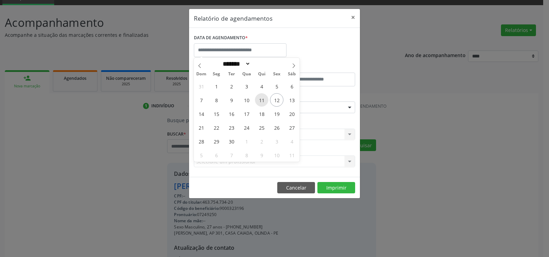
click at [261, 100] on span "11" at bounding box center [261, 99] width 13 height 13
type input "**********"
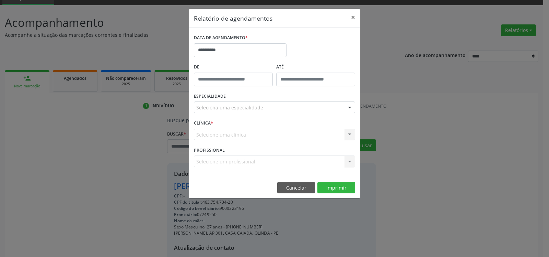
click at [260, 104] on div "Seleciona uma especialidade" at bounding box center [274, 107] width 161 height 12
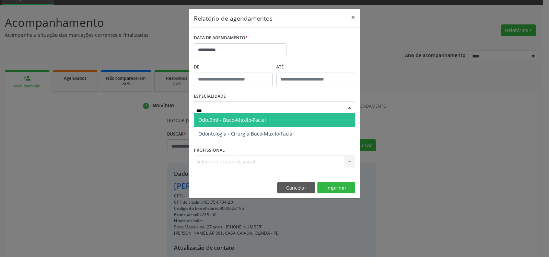
type input "****"
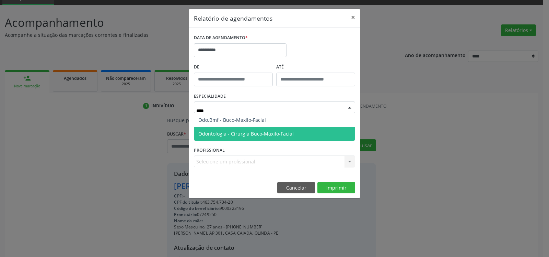
click at [248, 131] on span "Odontologia - Cirurgia Buco-Maxilo-Facial" at bounding box center [245, 133] width 95 height 7
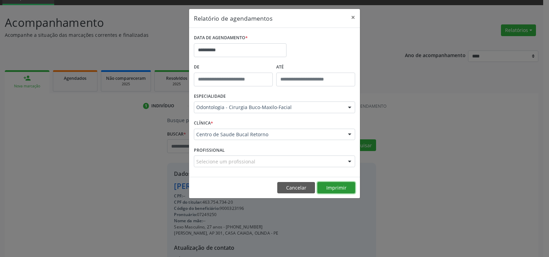
click at [333, 188] on button "Imprimir" at bounding box center [337, 188] width 38 height 12
click at [352, 16] on button "×" at bounding box center [354, 17] width 14 height 17
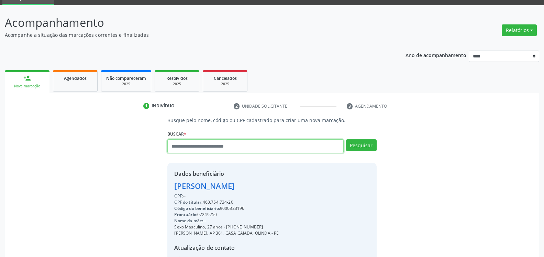
click at [193, 147] on input "text" at bounding box center [255, 146] width 176 height 14
paste input "**********"
type input "**********"
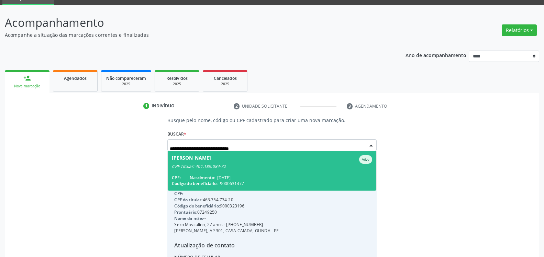
click at [212, 176] on span "Nascimento:" at bounding box center [202, 177] width 25 height 6
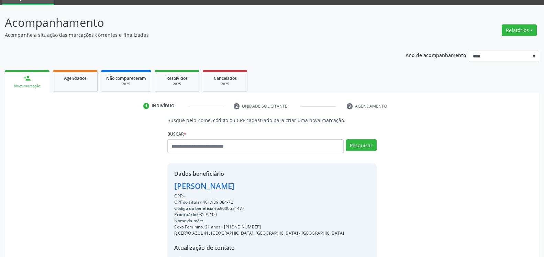
drag, startPoint x: 204, startPoint y: 202, endPoint x: 235, endPoint y: 200, distance: 31.3
click at [235, 200] on div "CPF do titular: 401.189.084-72" at bounding box center [259, 202] width 170 height 6
copy div "401.189.084-72"
click at [520, 30] on button "Relatórios" at bounding box center [518, 30] width 35 height 12
click at [488, 42] on link "Agendamentos" at bounding box center [500, 45] width 74 height 10
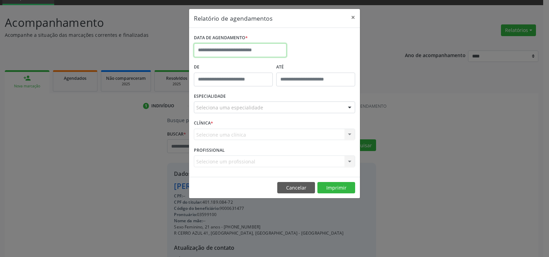
click at [227, 48] on input "text" at bounding box center [240, 50] width 93 height 14
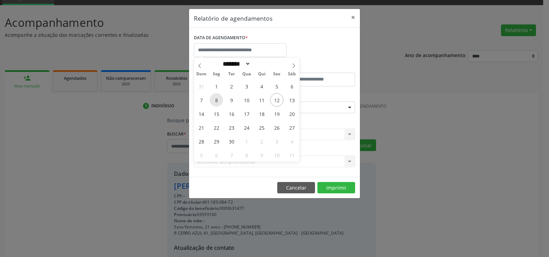
click at [216, 101] on span "8" at bounding box center [216, 99] width 13 height 13
type input "**********"
click at [216, 101] on span "8" at bounding box center [216, 99] width 13 height 13
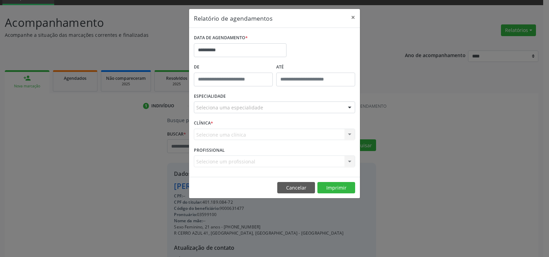
click at [251, 103] on div "Seleciona uma especialidade" at bounding box center [274, 107] width 161 height 12
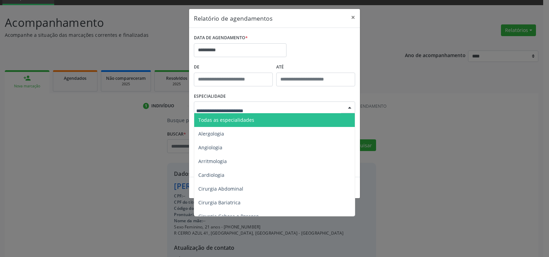
click at [249, 118] on span "Todas as especialidades" at bounding box center [226, 119] width 56 height 7
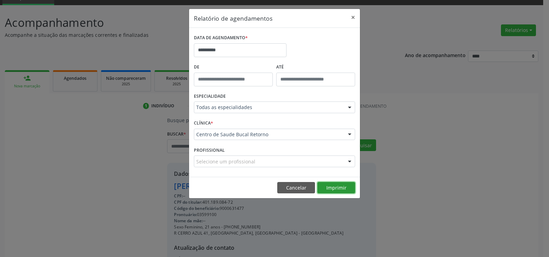
click at [337, 185] on button "Imprimir" at bounding box center [337, 188] width 38 height 12
click at [352, 18] on button "×" at bounding box center [354, 17] width 14 height 17
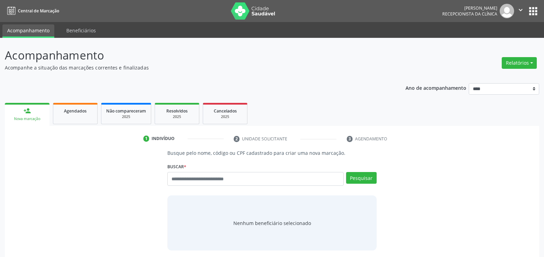
scroll to position [29, 0]
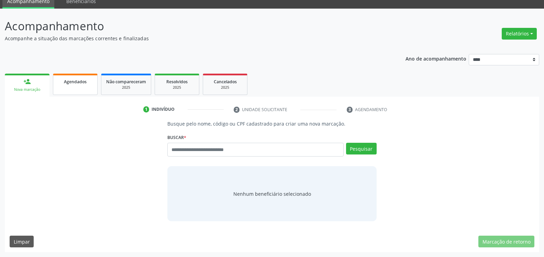
click at [77, 83] on span "Agendados" at bounding box center [75, 82] width 23 height 6
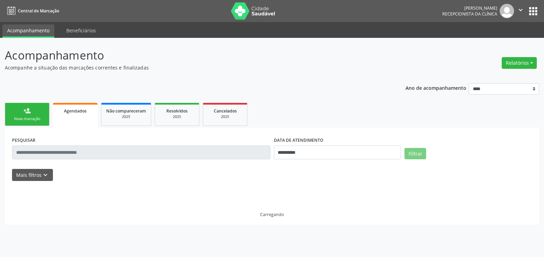
scroll to position [0, 0]
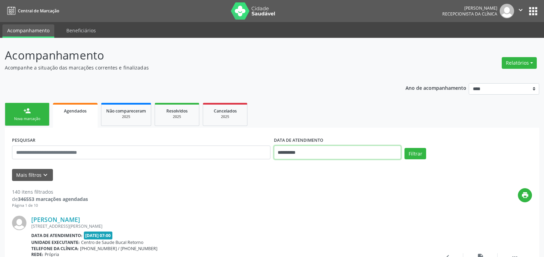
click at [338, 154] on input "**********" at bounding box center [337, 152] width 127 height 14
click at [295, 82] on span "8" at bounding box center [296, 82] width 13 height 13
type input "**********"
click at [295, 82] on span "8" at bounding box center [296, 82] width 13 height 13
click at [47, 173] on icon "keyboard_arrow_down" at bounding box center [46, 175] width 8 height 8
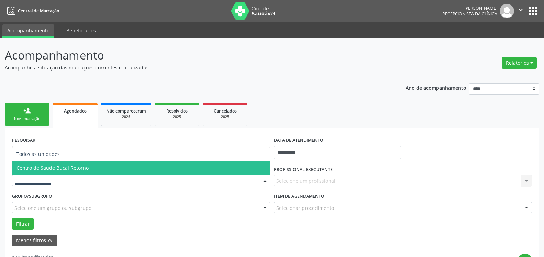
drag, startPoint x: 76, startPoint y: 169, endPoint x: 88, endPoint y: 170, distance: 11.7
click at [77, 169] on span "Centro de Saude Bucal Retorno" at bounding box center [52, 167] width 72 height 7
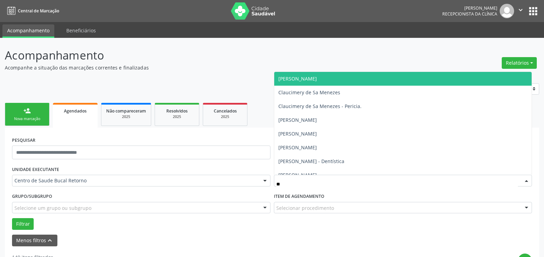
type input "***"
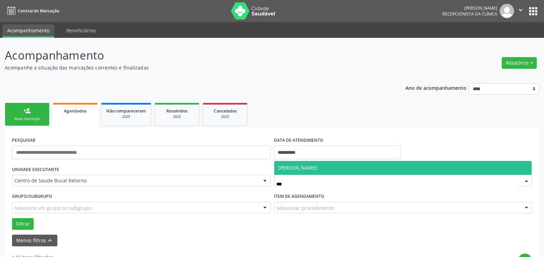
click at [317, 166] on span "[PERSON_NAME]" at bounding box center [297, 167] width 38 height 7
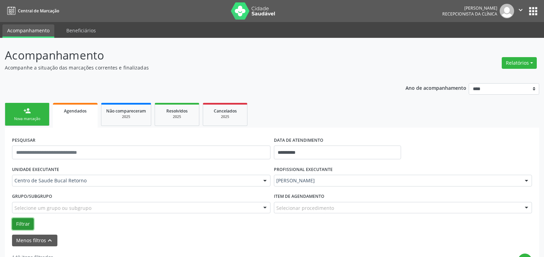
click at [23, 221] on button "Filtrar" at bounding box center [23, 224] width 22 height 12
click at [377, 223] on div "Filtrar" at bounding box center [271, 224] width 523 height 12
click at [252, 224] on div "Filtrar" at bounding box center [271, 224] width 523 height 12
